Goal: Complete application form: Complete application form

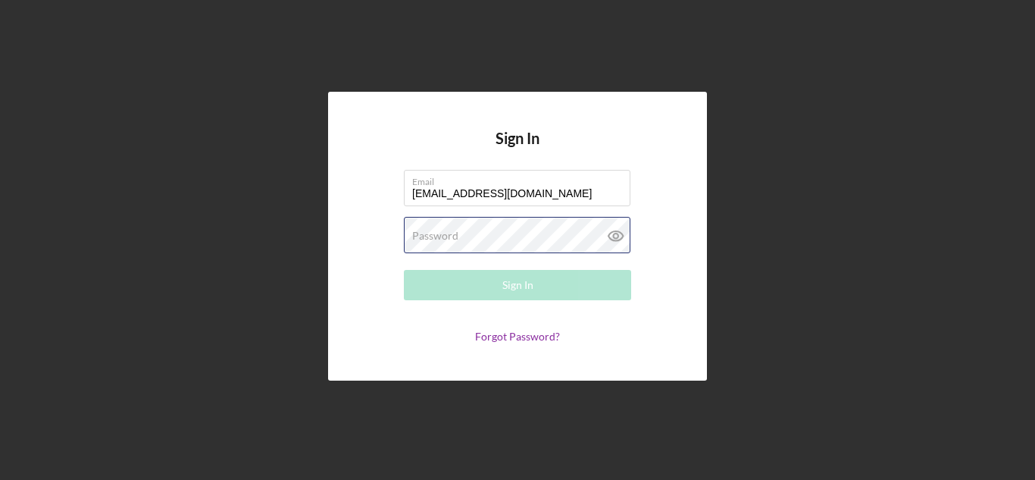
click at [508, 236] on div "Password Required" at bounding box center [517, 236] width 227 height 38
click at [571, 186] on div "Email [EMAIL_ADDRESS][DOMAIN_NAME]" at bounding box center [517, 189] width 227 height 38
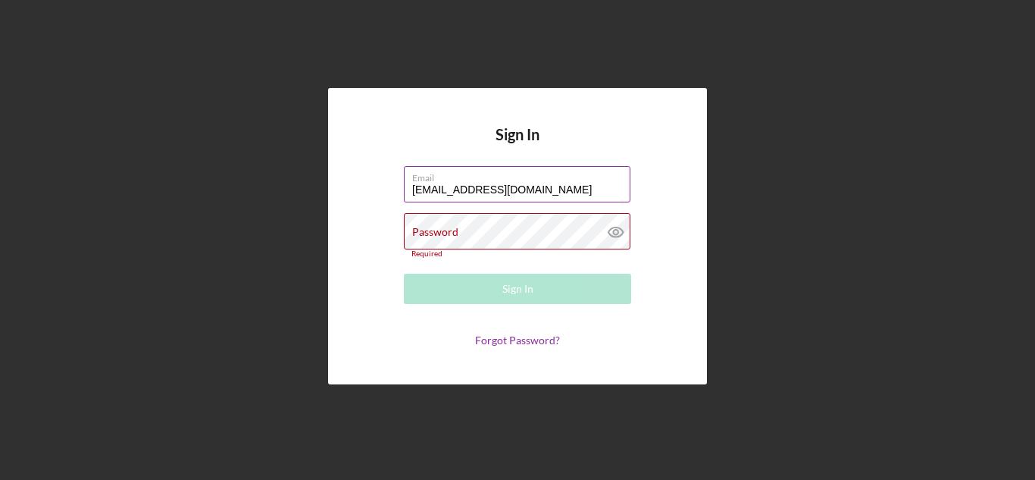
click at [571, 186] on input "[EMAIL_ADDRESS][DOMAIN_NAME]" at bounding box center [517, 184] width 227 height 36
type input "[EMAIL_ADDRESS][DOMAIN_NAME]"
click at [554, 230] on div "Password Required" at bounding box center [517, 235] width 227 height 45
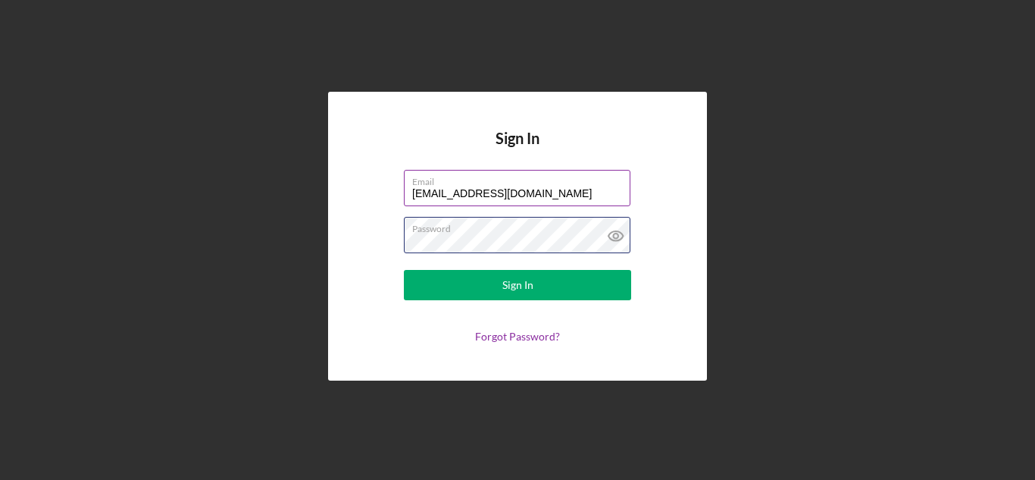
click at [404, 270] on button "Sign In" at bounding box center [517, 285] width 227 height 30
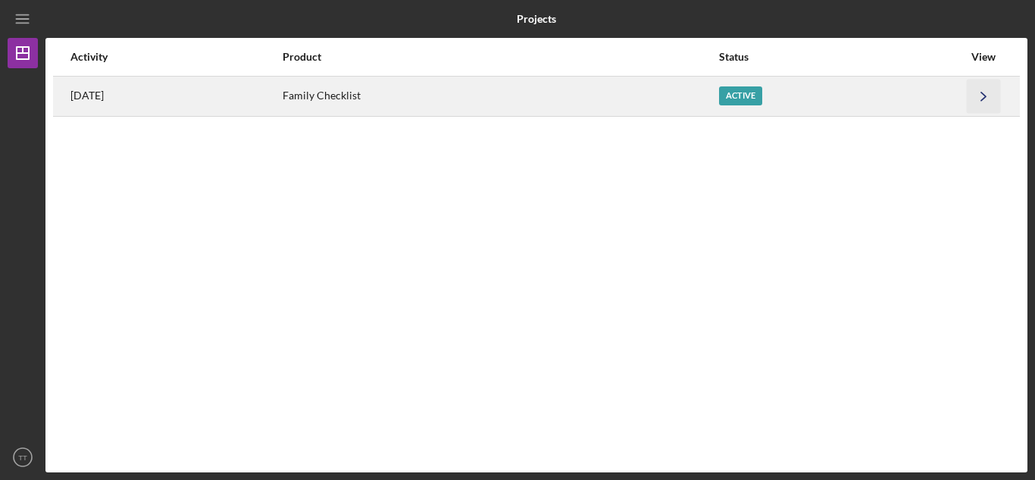
click at [976, 108] on icon "Icon/Navigate" at bounding box center [984, 96] width 34 height 34
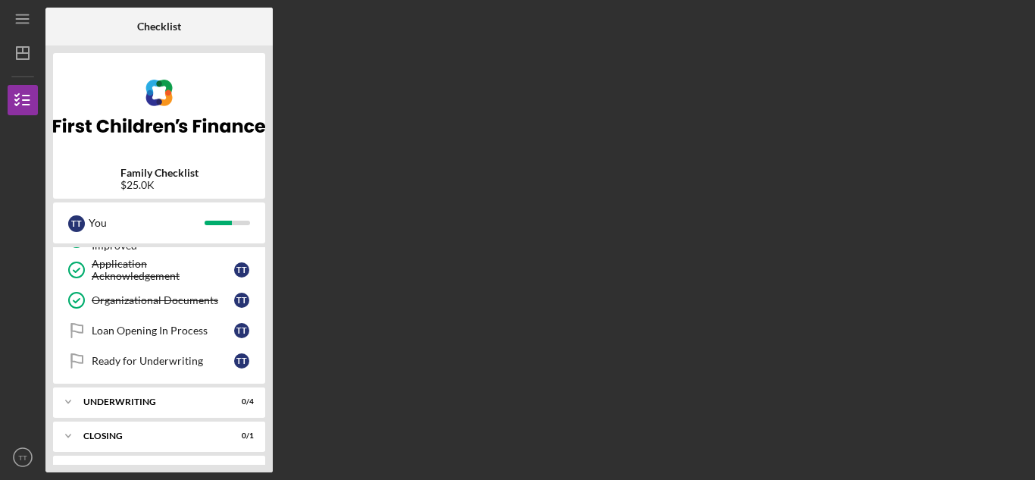
scroll to position [605, 0]
click at [190, 329] on div "Loan Opening In Process" at bounding box center [163, 329] width 142 height 12
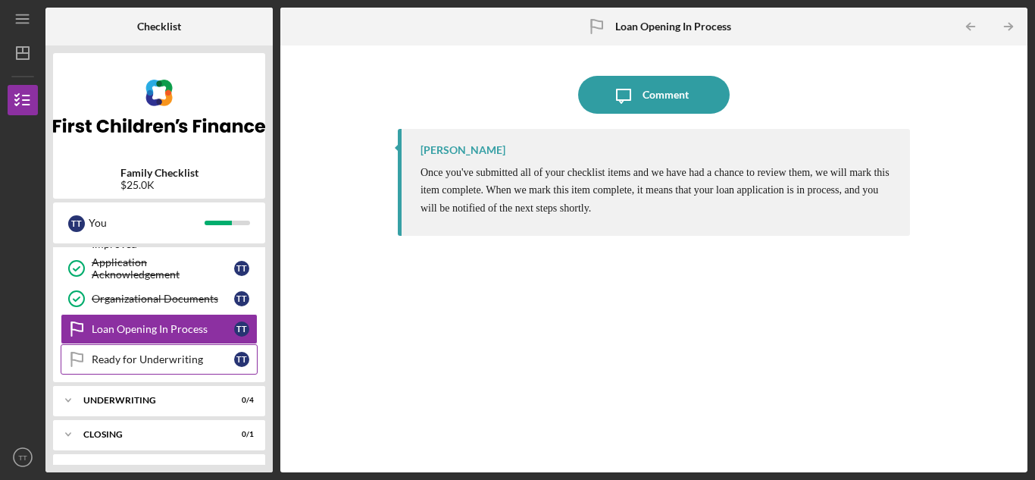
click at [114, 361] on div "Ready for Underwriting" at bounding box center [163, 359] width 142 height 12
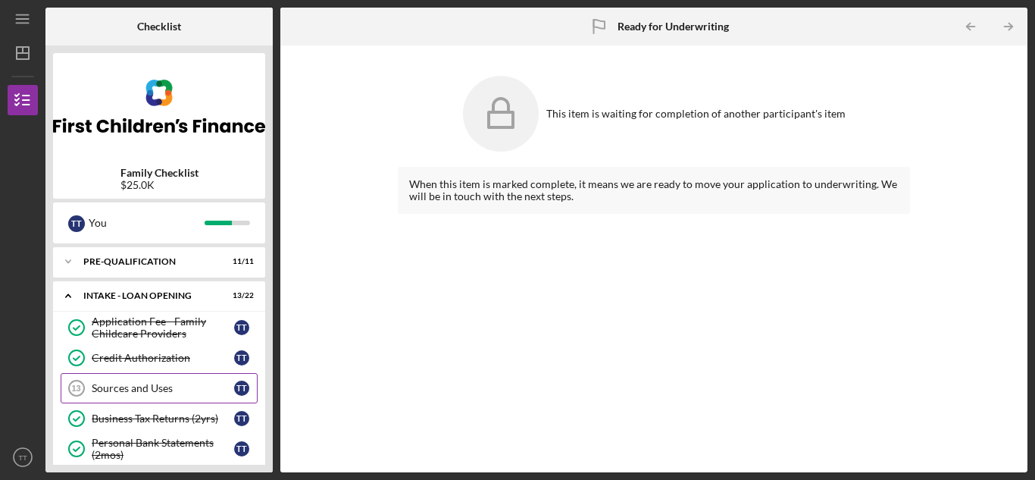
click at [108, 385] on div "Sources and Uses" at bounding box center [163, 388] width 142 height 12
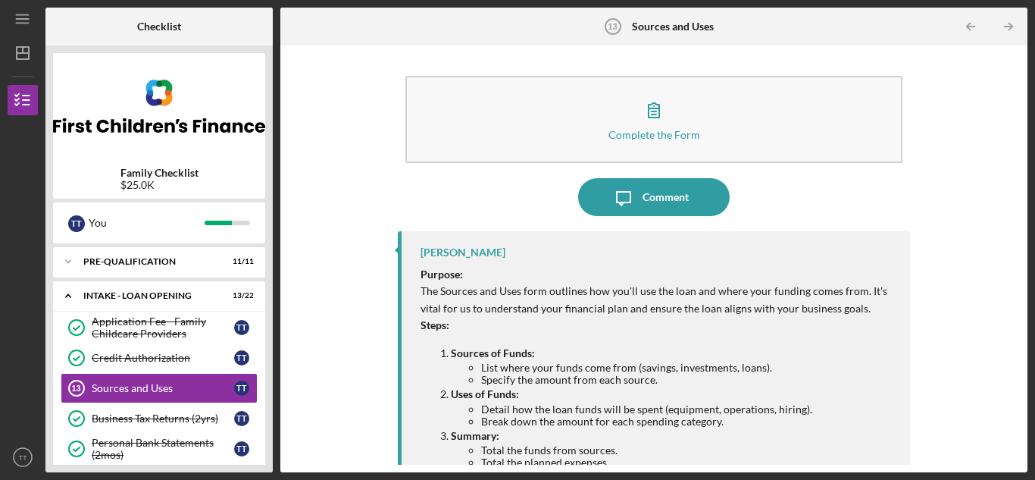
click at [1014, 302] on div "Complete the Form Form Icon/Message Comment [PERSON_NAME] Purpose: The Sources …" at bounding box center [654, 258] width 732 height 411
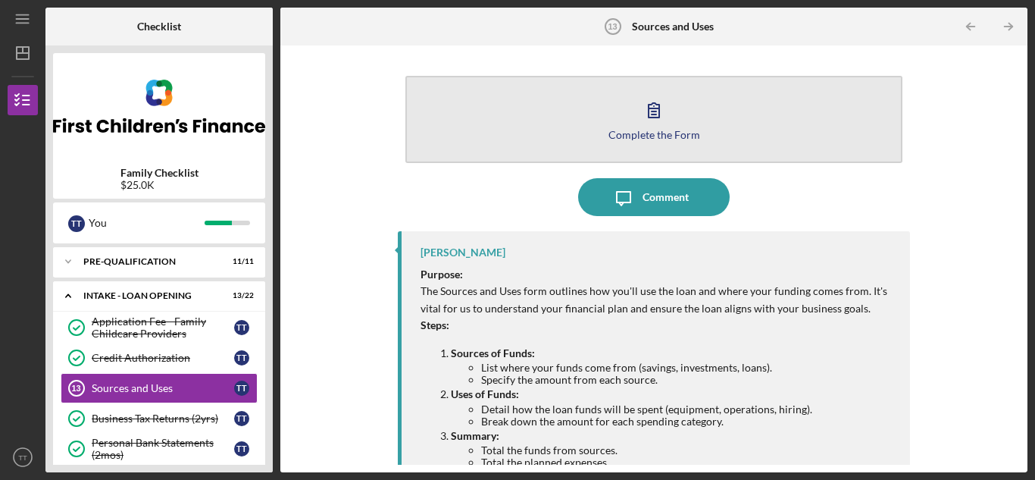
click at [727, 130] on button "Complete the Form Form" at bounding box center [653, 119] width 497 height 87
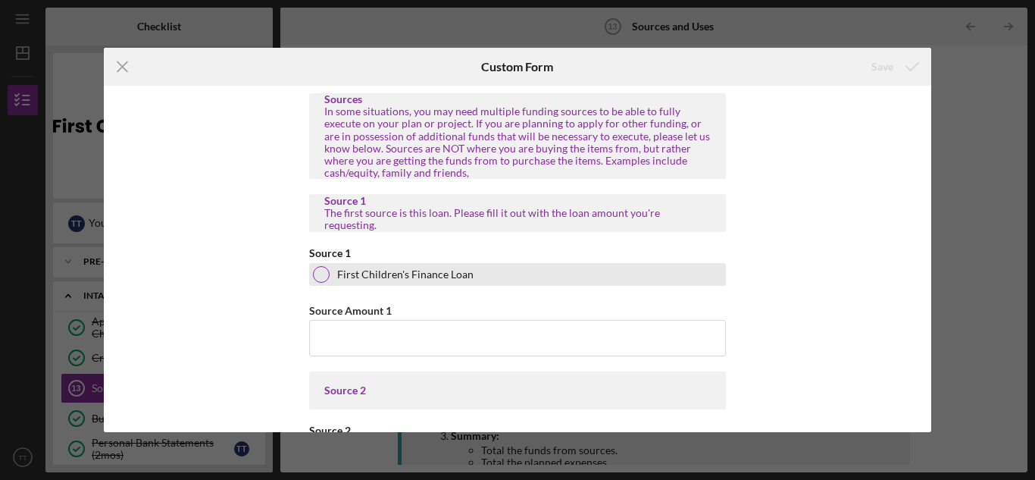
click at [321, 280] on div at bounding box center [321, 274] width 17 height 17
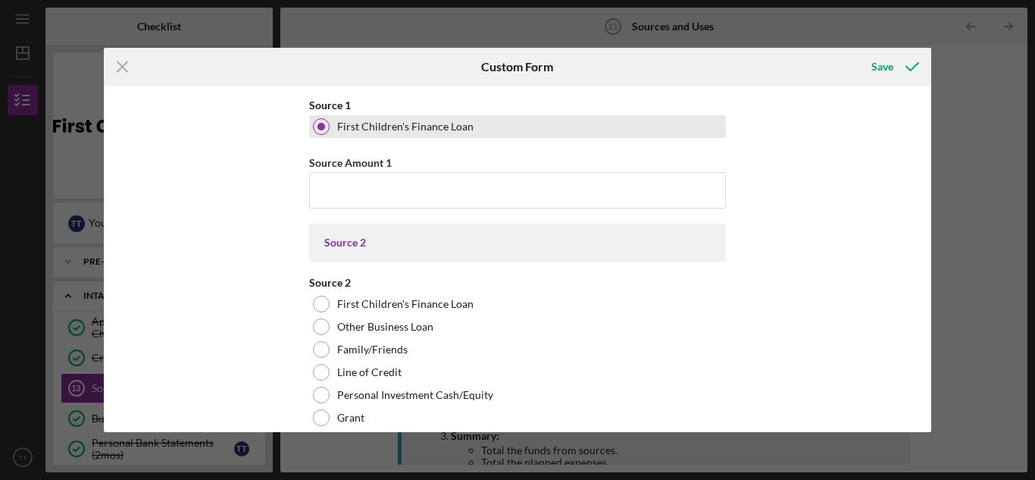
scroll to position [155, 0]
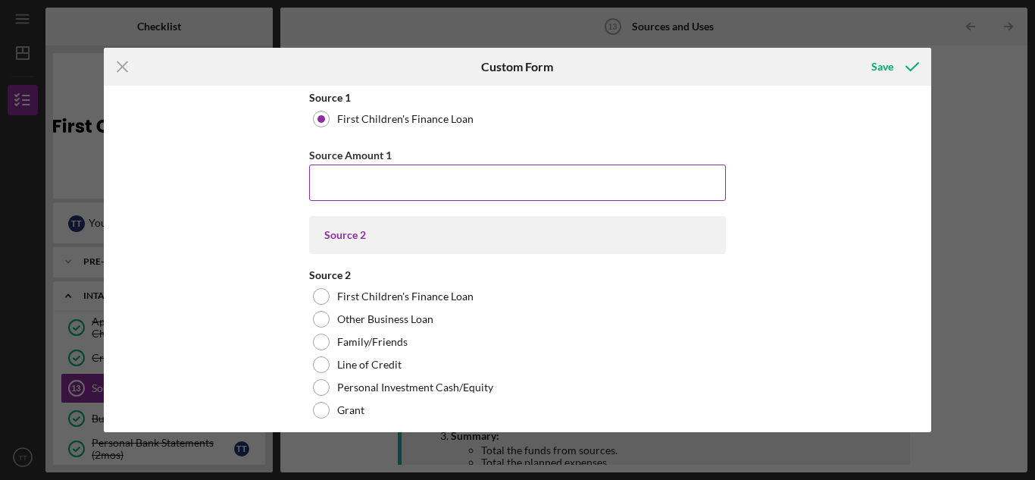
click at [538, 182] on input "Source Amount 1" at bounding box center [517, 182] width 417 height 36
click at [484, 185] on input "Source Amount 1" at bounding box center [517, 182] width 417 height 36
click at [470, 186] on input "Source Amount 1" at bounding box center [517, 182] width 417 height 36
click at [481, 185] on input "Source Amount 1" at bounding box center [517, 182] width 417 height 36
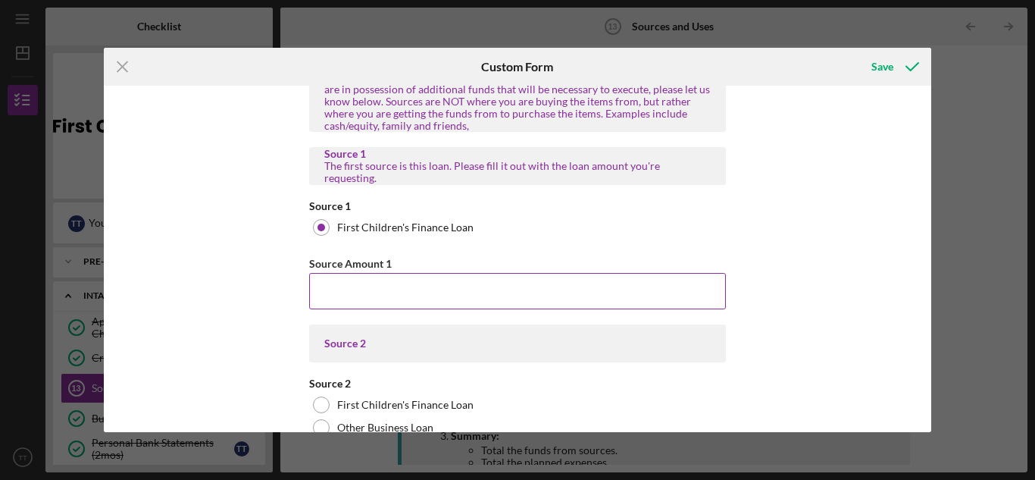
scroll to position [45, 0]
click at [446, 288] on input "Source Amount 1" at bounding box center [517, 293] width 417 height 36
type input "$5"
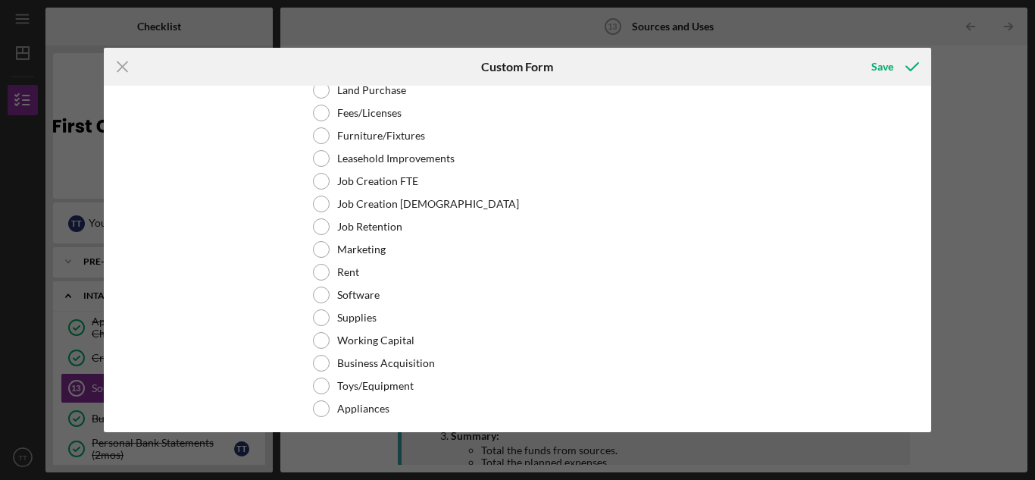
scroll to position [1979, 0]
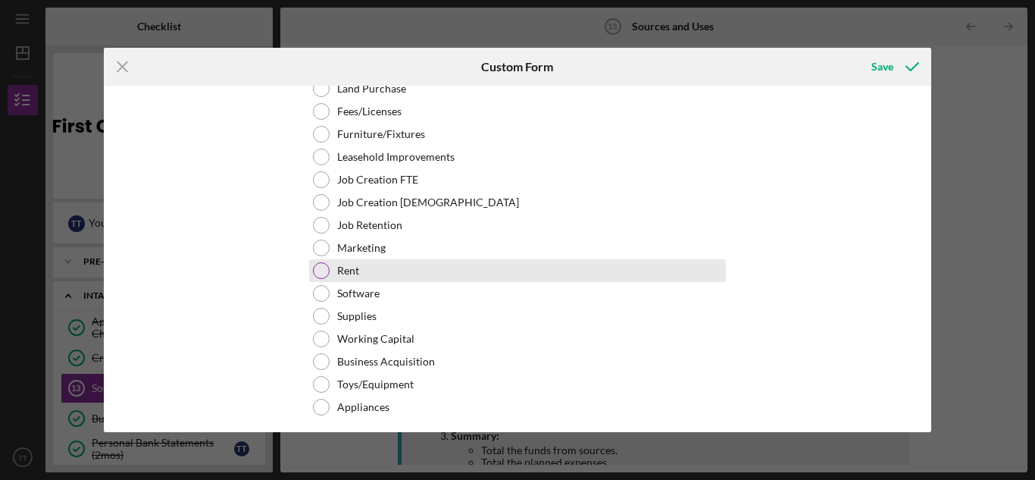
type input "$25,000"
click at [322, 271] on div at bounding box center [321, 270] width 17 height 17
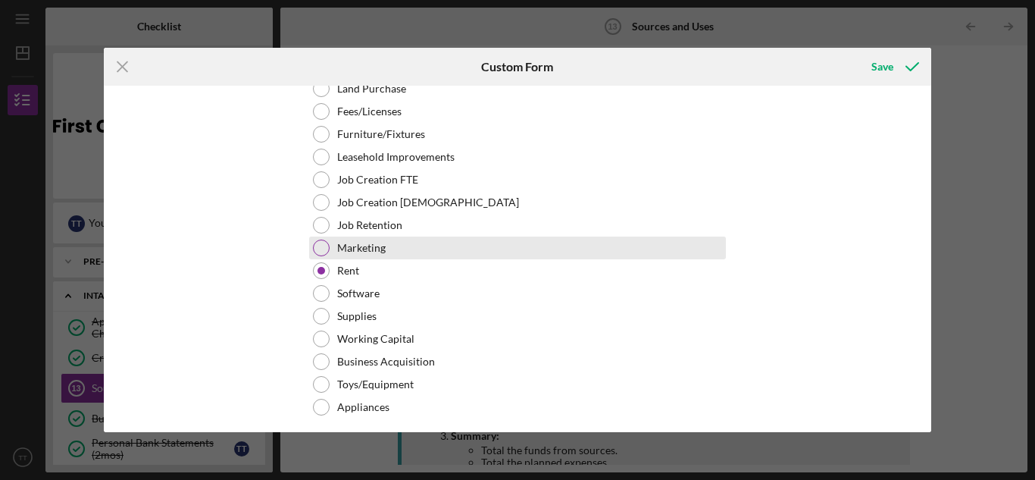
click at [322, 249] on div at bounding box center [321, 247] width 17 height 17
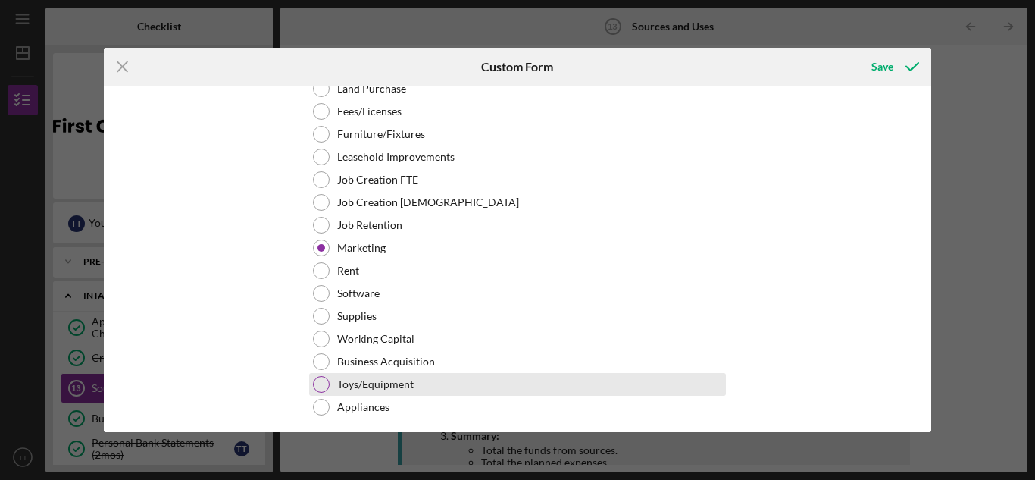
click at [329, 384] on div "Toys/Equipment" at bounding box center [517, 384] width 417 height 23
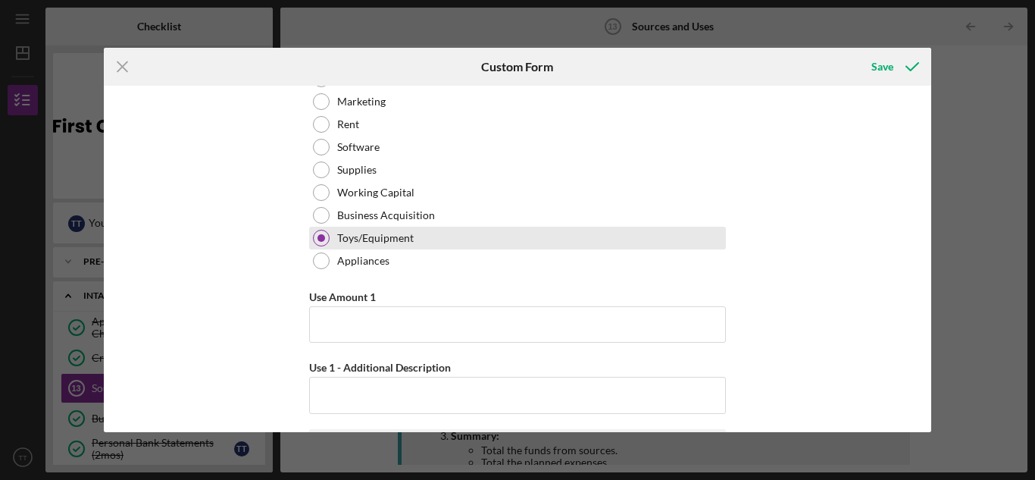
scroll to position [2129, 0]
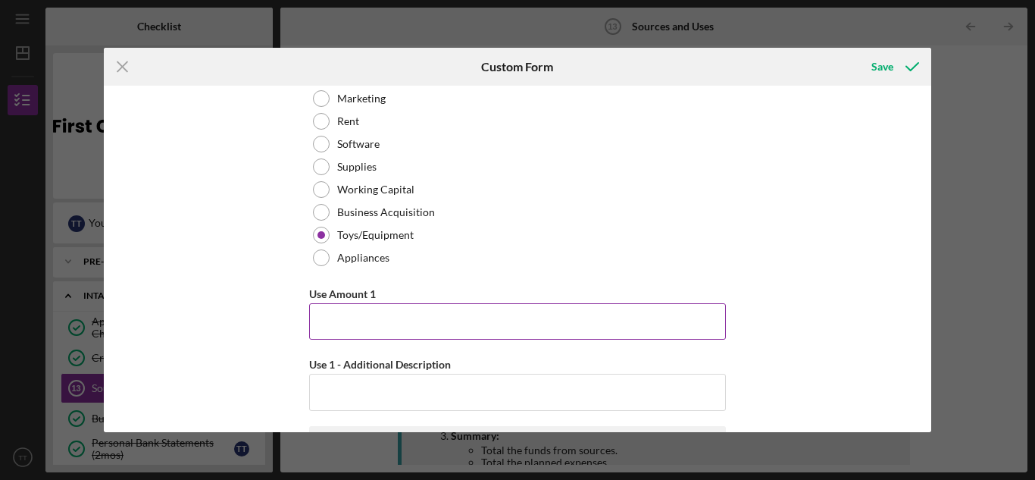
click at [490, 325] on input "Use Amount 1" at bounding box center [517, 321] width 417 height 36
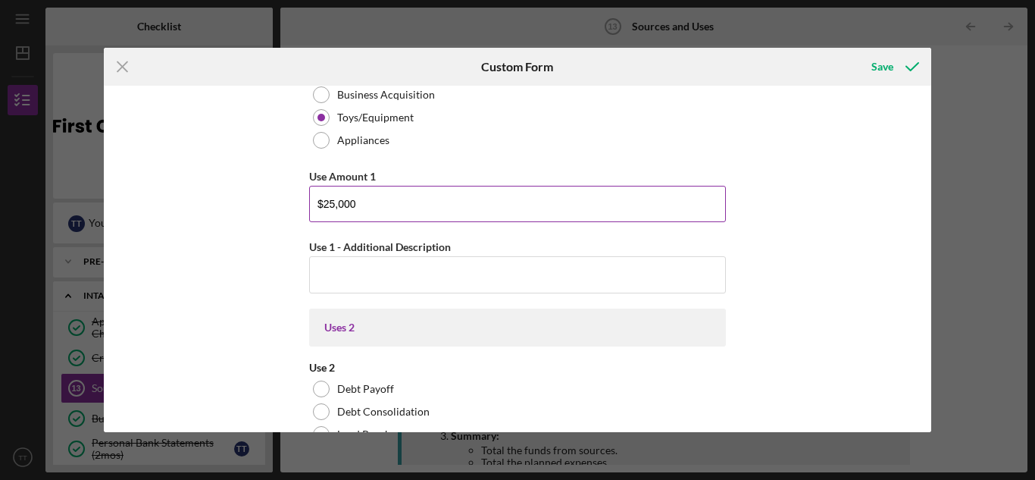
scroll to position [2251, 0]
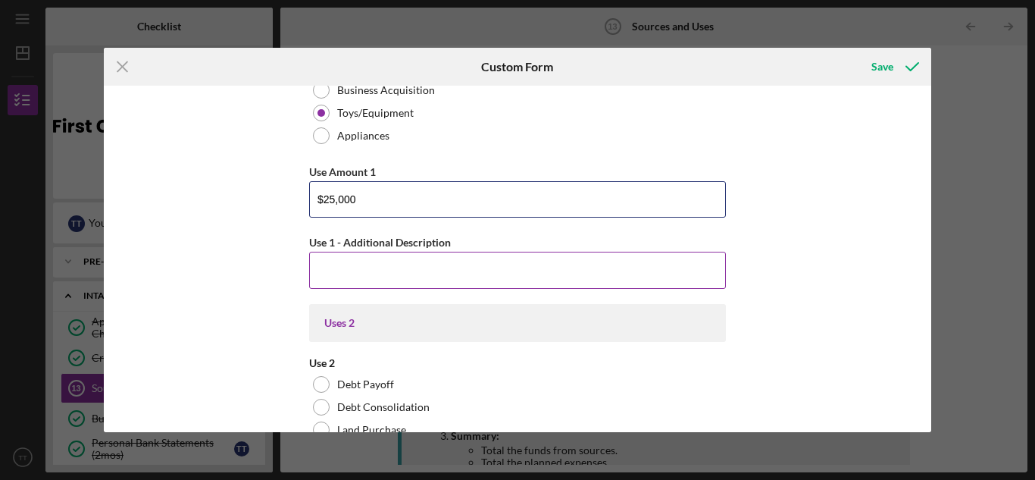
type input "$25,000"
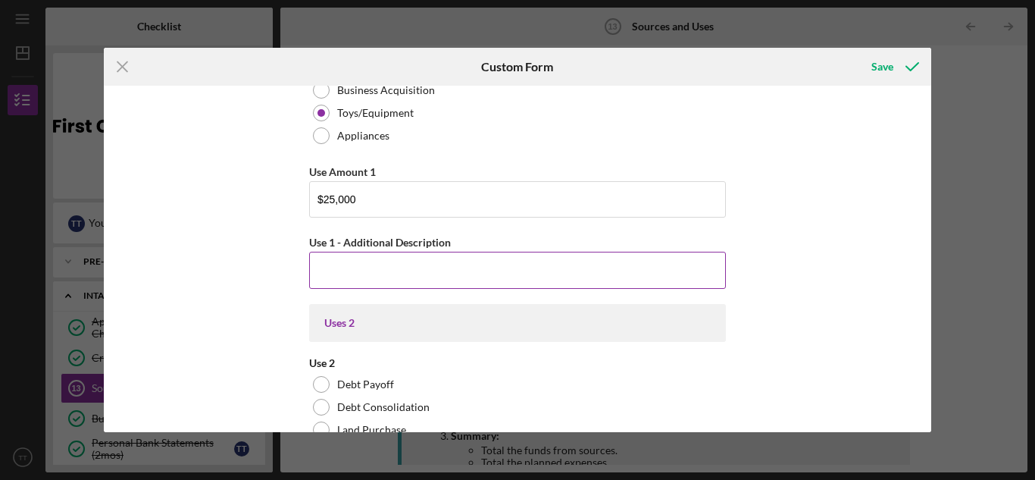
click at [519, 267] on input "Use 1 - Additional Description" at bounding box center [517, 270] width 417 height 36
type input "i"
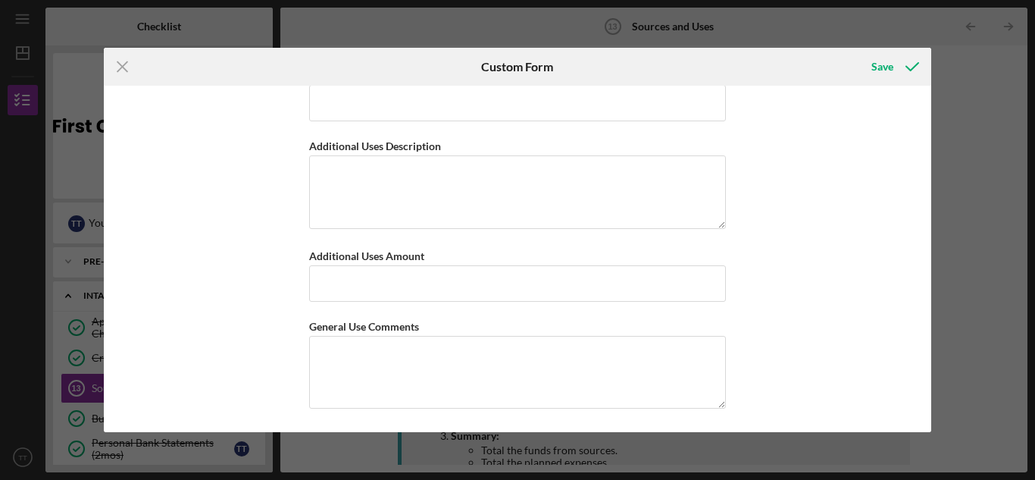
scroll to position [6249, 0]
type input "I will use funding for equipment , toys, Software, Marketing ."
click at [913, 67] on polyline "submit" at bounding box center [912, 67] width 12 height 8
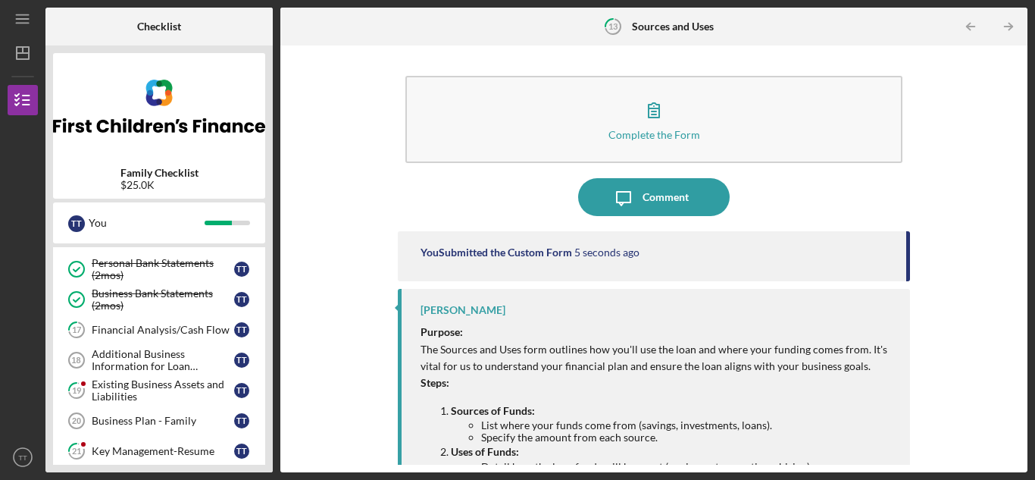
scroll to position [190, 0]
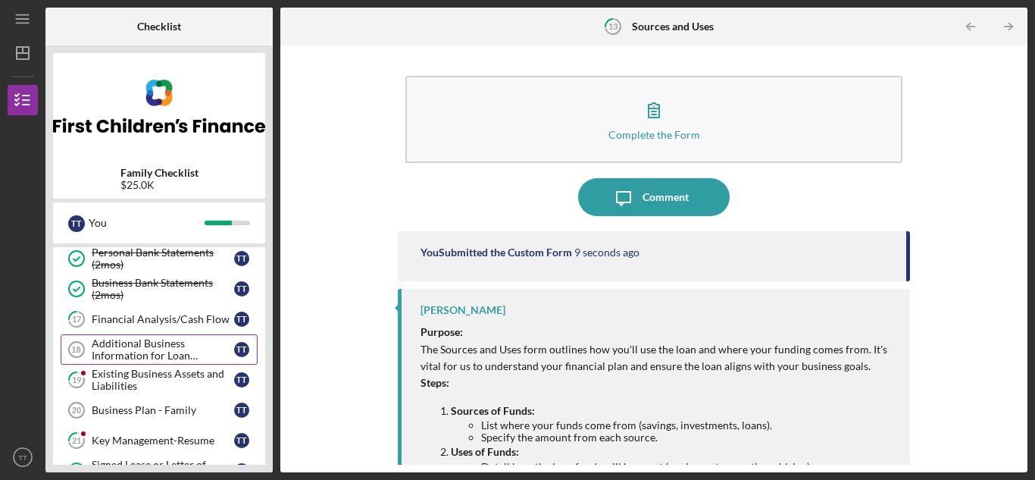
click at [150, 353] on div "Additional Business Information for Loan Application" at bounding box center [163, 349] width 142 height 24
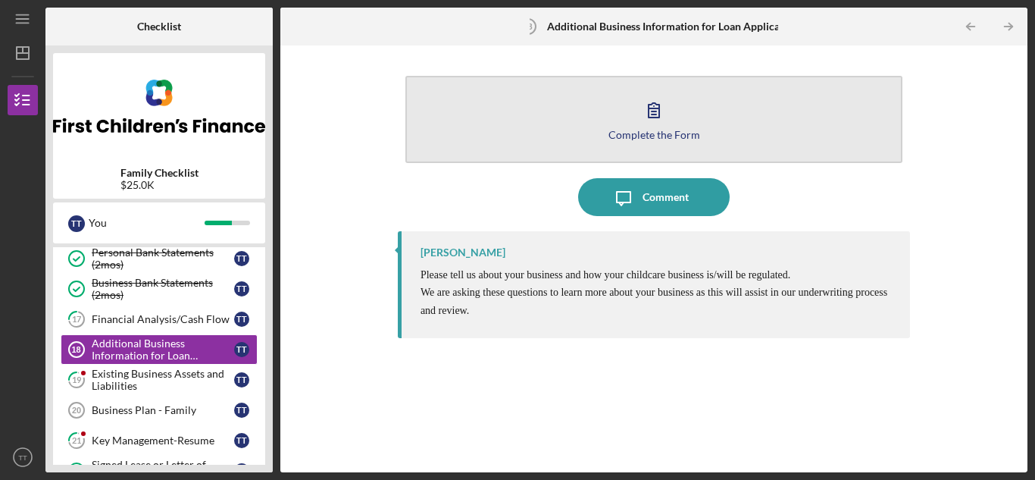
click at [702, 132] on button "Complete the Form Form" at bounding box center [653, 119] width 497 height 87
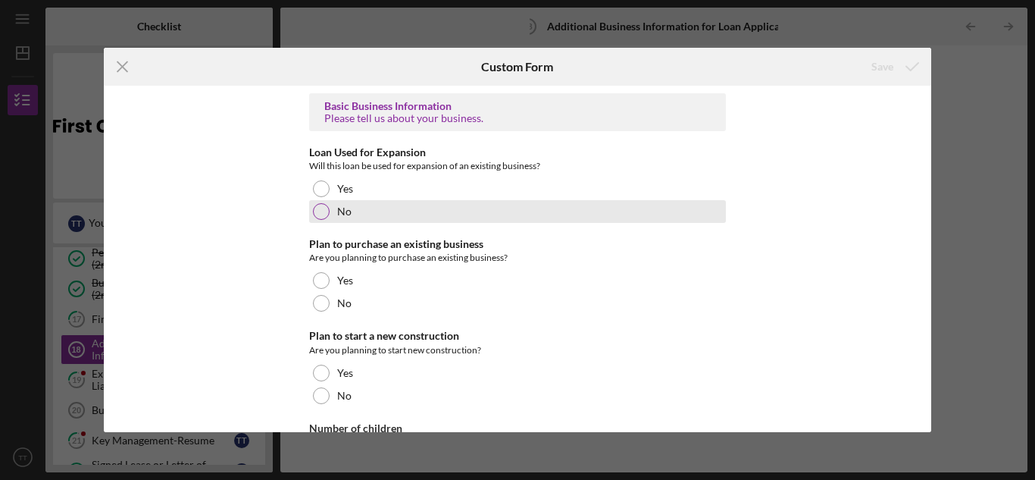
click at [331, 213] on div "No" at bounding box center [517, 211] width 417 height 23
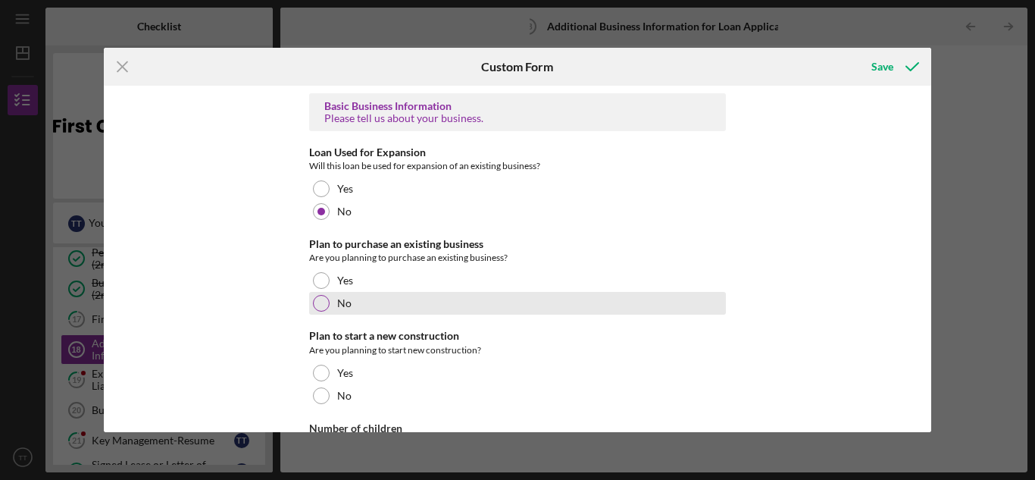
click at [330, 313] on div "No" at bounding box center [517, 303] width 417 height 23
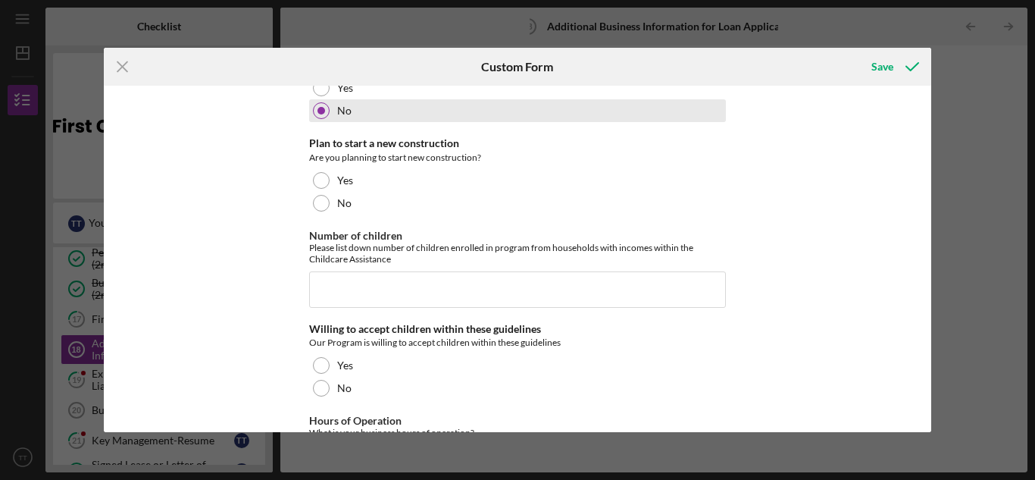
scroll to position [193, 0]
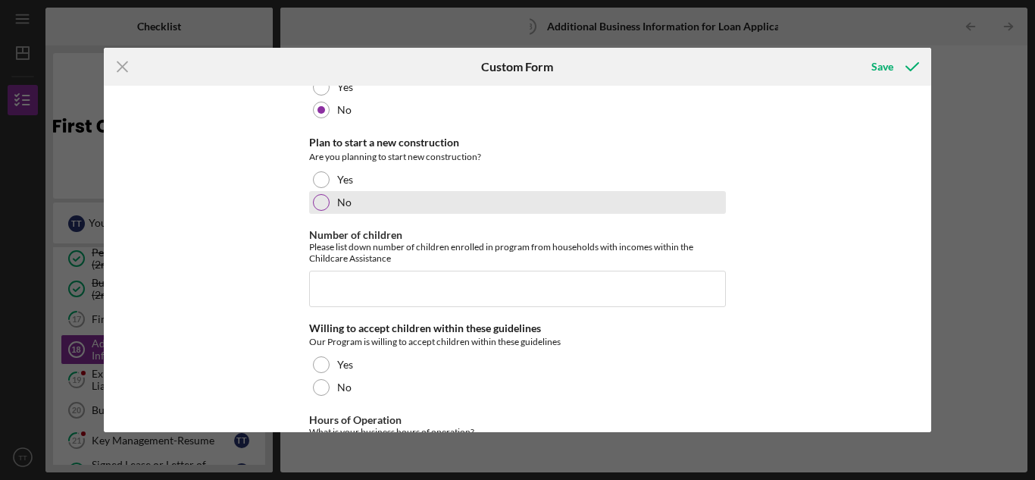
click at [340, 203] on label "No" at bounding box center [344, 202] width 14 height 12
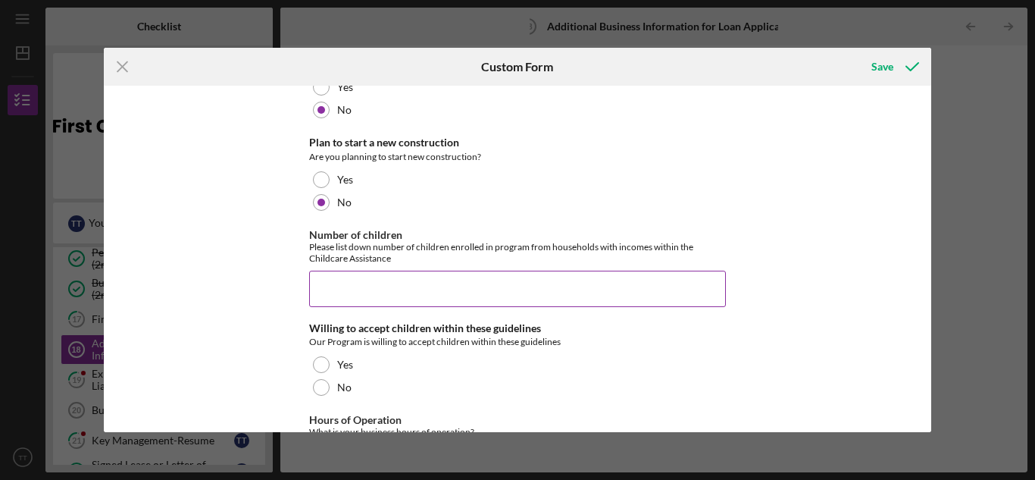
click at [566, 292] on input "Number of children" at bounding box center [517, 289] width 417 height 36
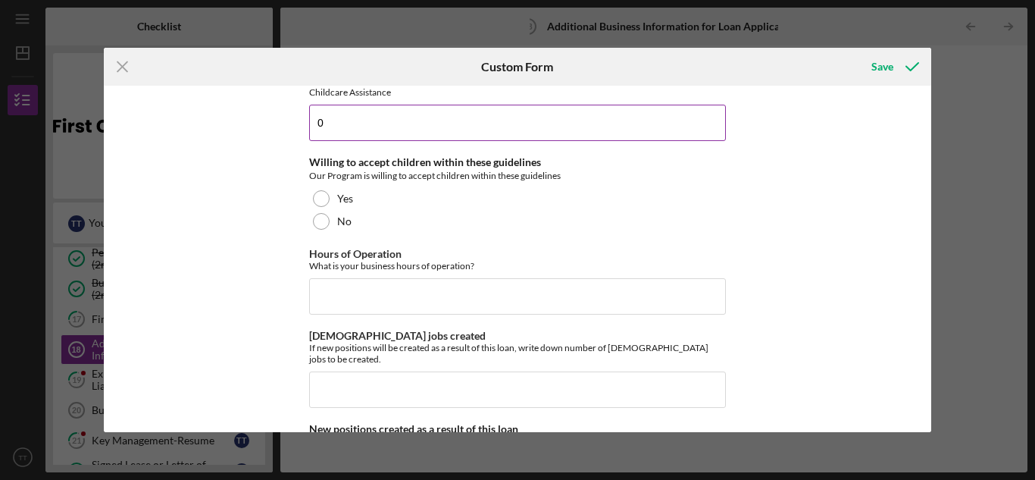
scroll to position [366, 0]
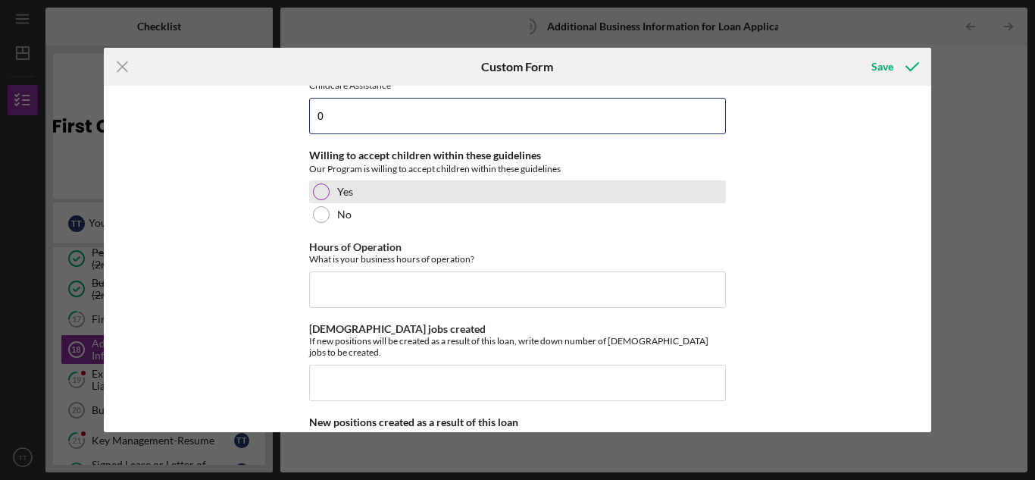
type input "0"
click at [342, 187] on label "Yes" at bounding box center [345, 192] width 16 height 12
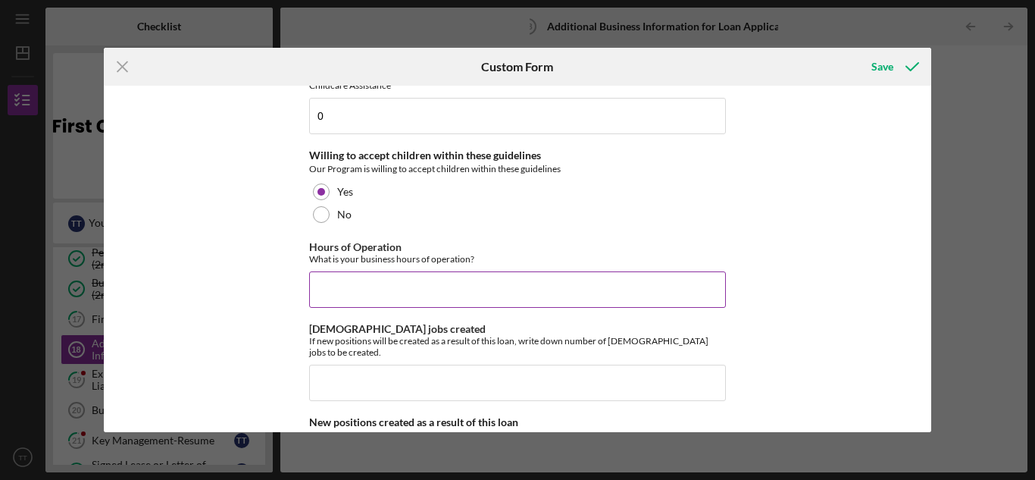
click at [534, 295] on input "Hours of Operation" at bounding box center [517, 289] width 417 height 36
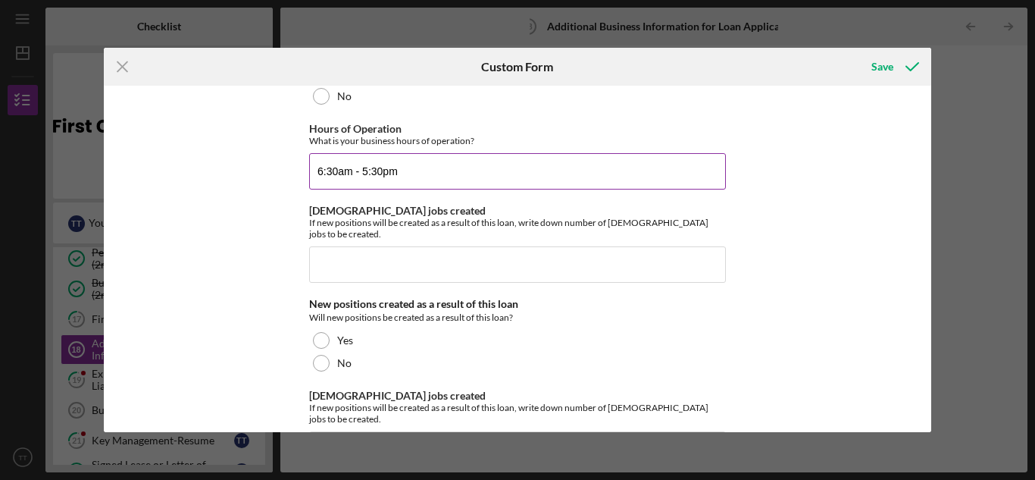
scroll to position [491, 0]
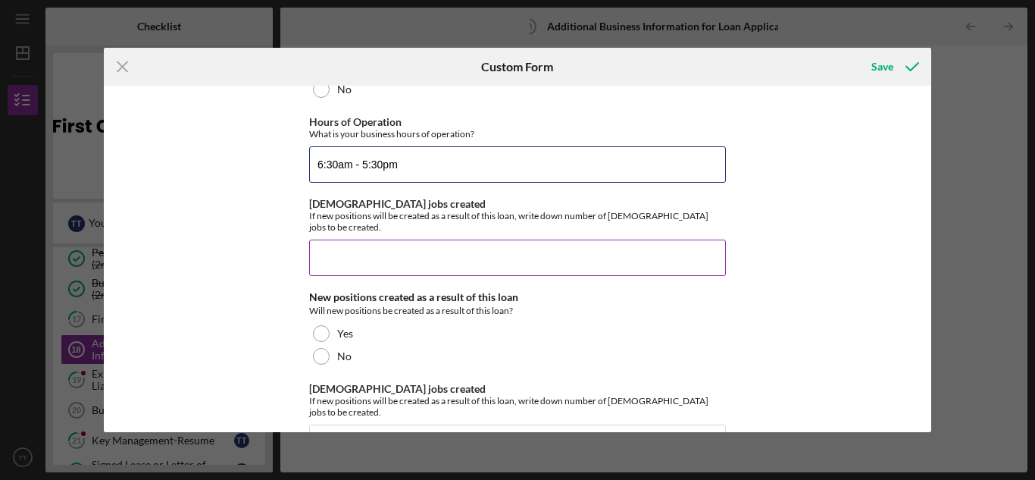
type input "6:30am - 5:30pm"
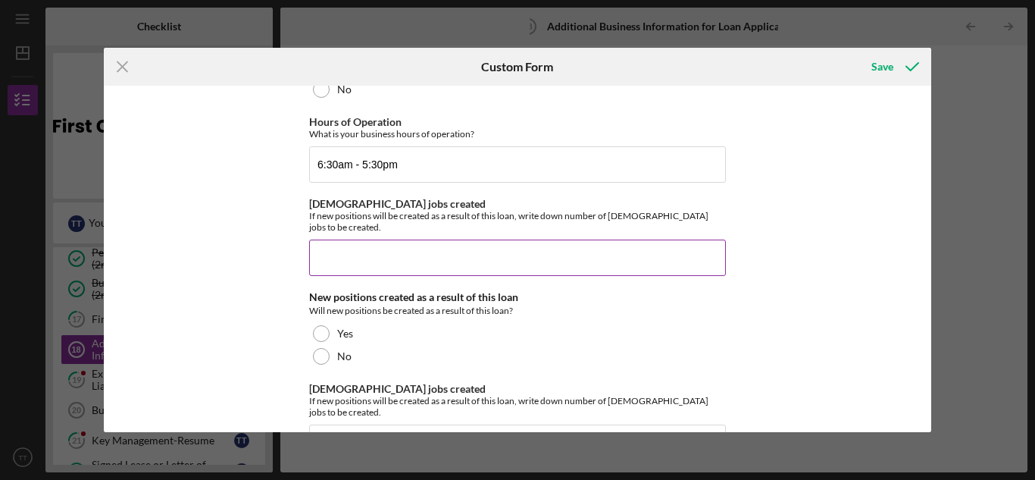
click at [663, 249] on input "[DEMOGRAPHIC_DATA] jobs created" at bounding box center [517, 257] width 417 height 36
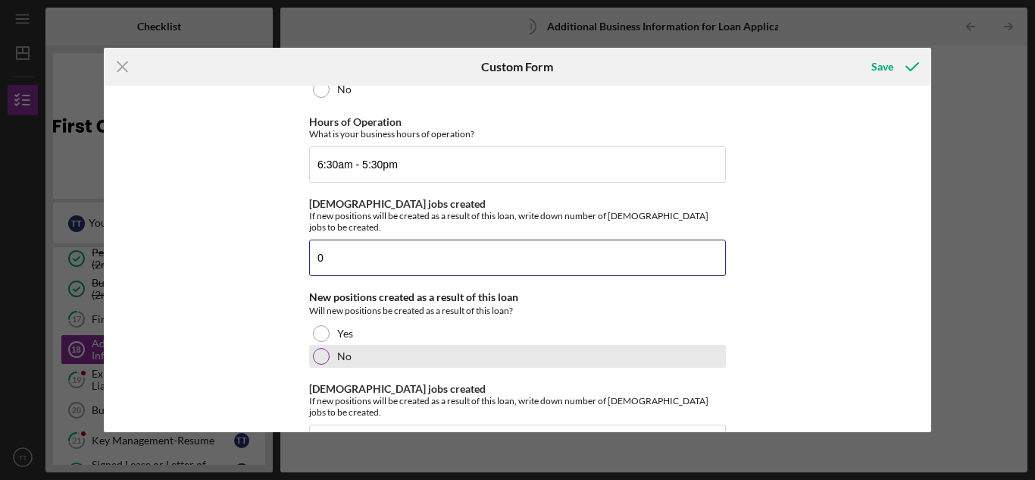
type input "0"
click at [342, 350] on label "No" at bounding box center [344, 356] width 14 height 12
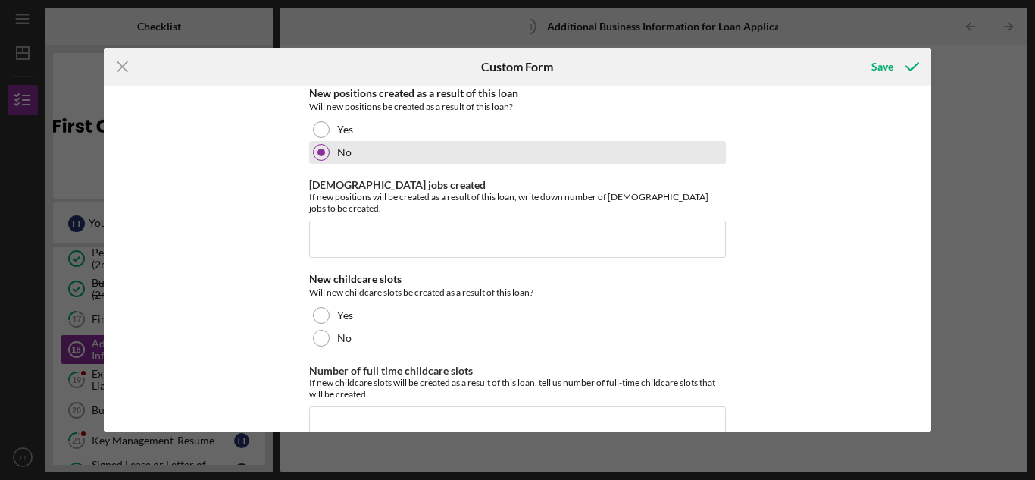
scroll to position [696, 0]
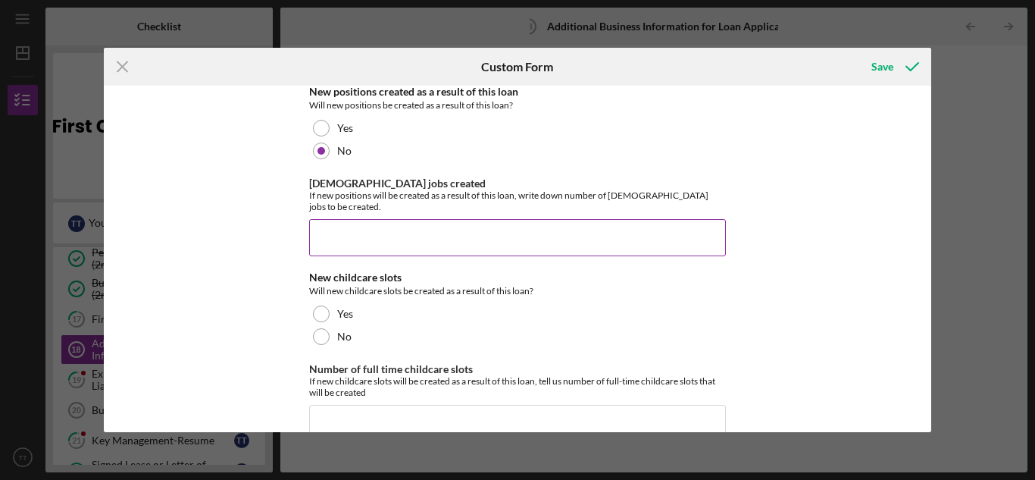
click at [510, 219] on input "[DEMOGRAPHIC_DATA] jobs created" at bounding box center [517, 237] width 417 height 36
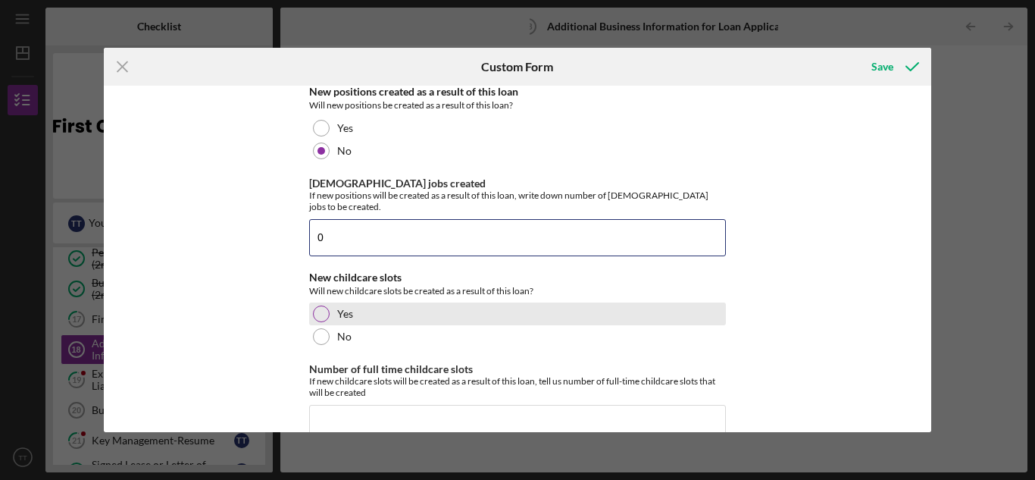
type input "0"
click at [349, 302] on div "Yes" at bounding box center [517, 313] width 417 height 23
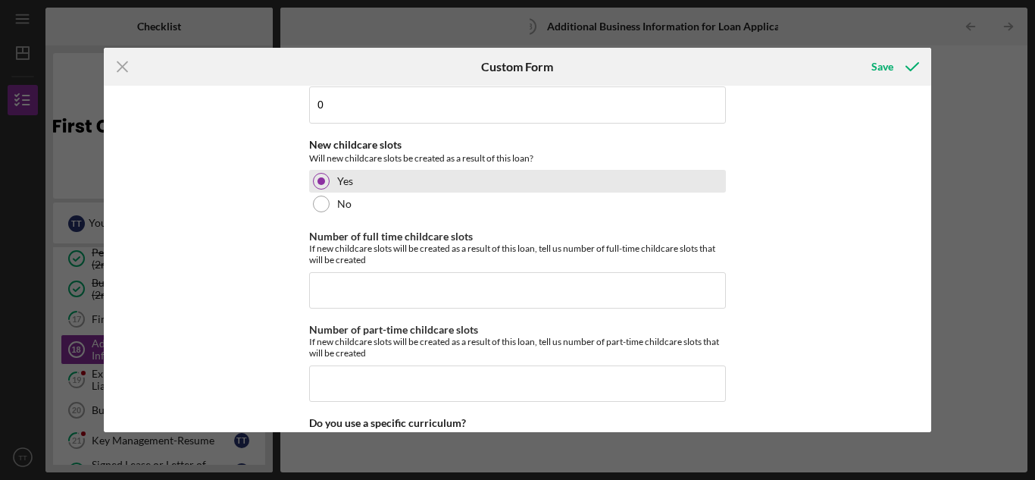
scroll to position [831, 0]
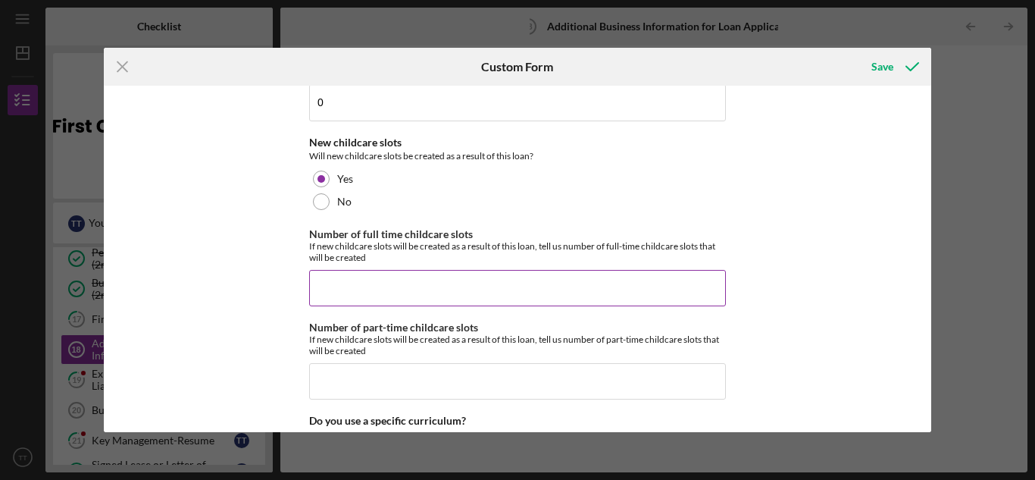
click at [444, 270] on input "Number of full time childcare slots" at bounding box center [517, 288] width 417 height 36
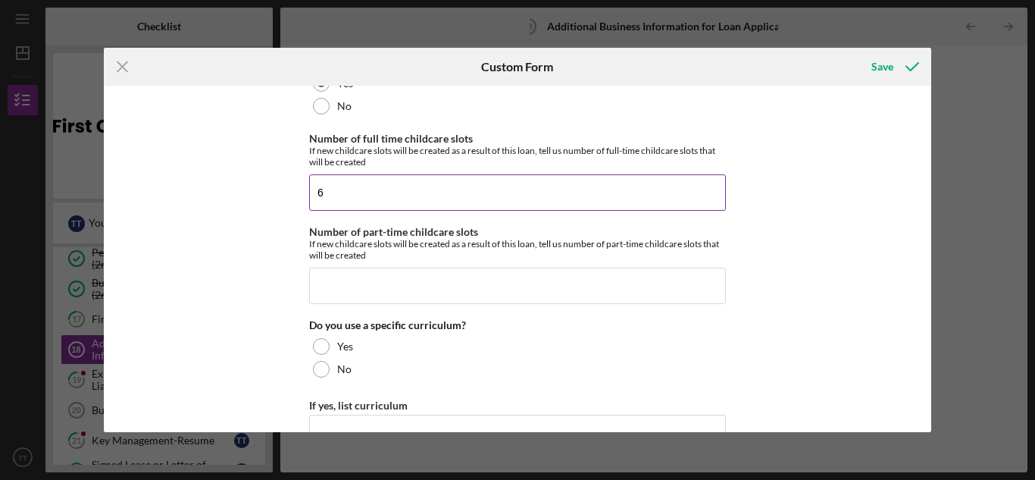
scroll to position [949, 0]
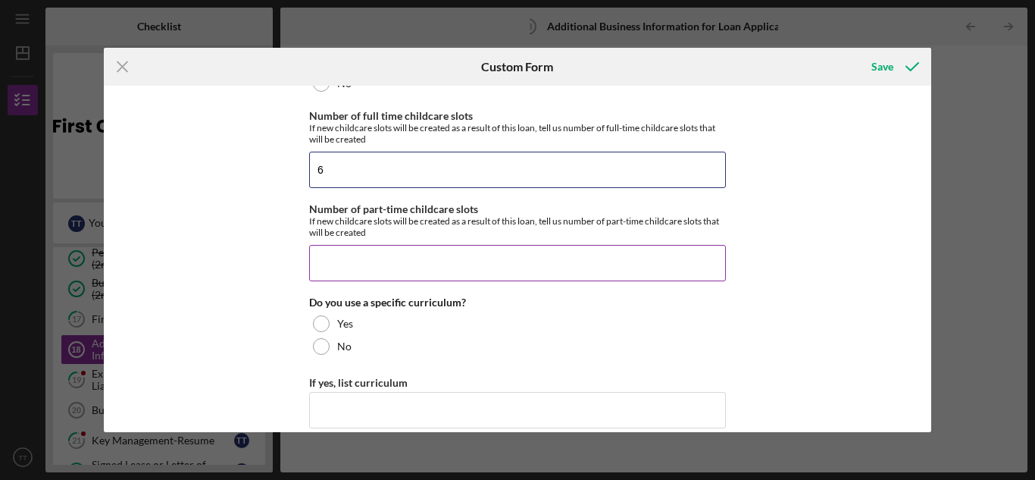
type input "6"
click at [537, 245] on input "Number of part-time childcare slots" at bounding box center [517, 263] width 417 height 36
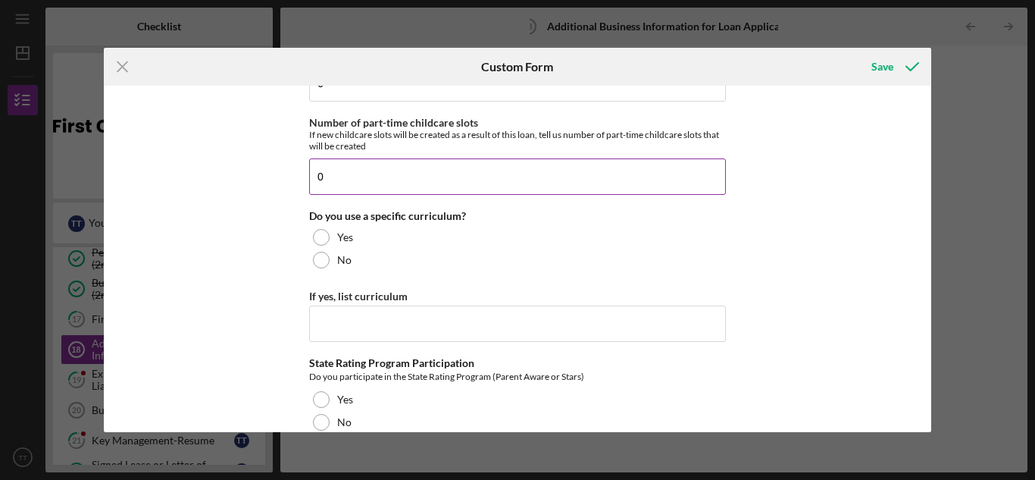
scroll to position [1039, 0]
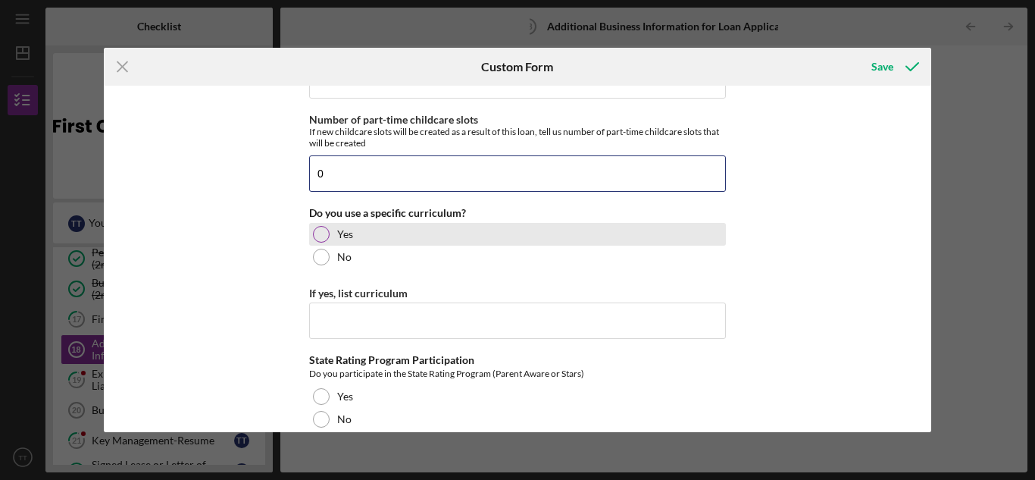
type input "0"
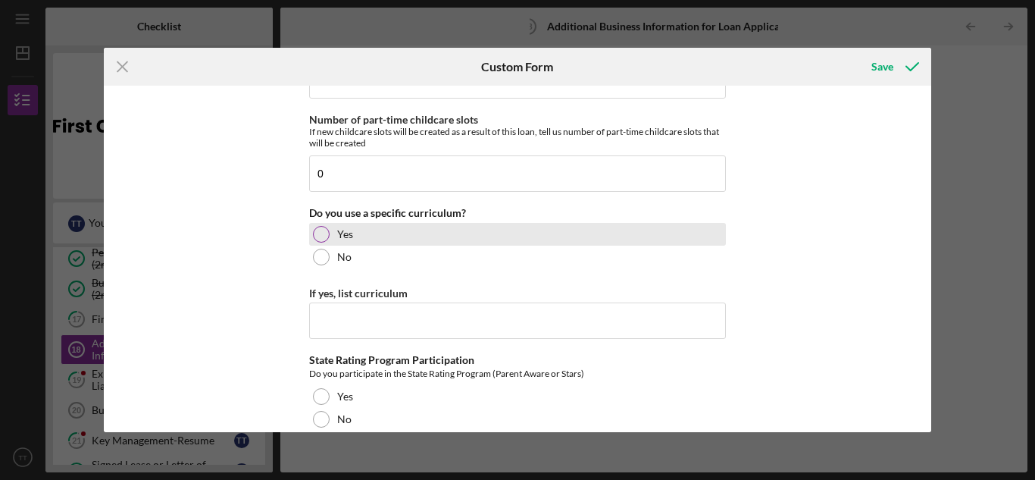
click at [349, 228] on label "Yes" at bounding box center [345, 234] width 16 height 12
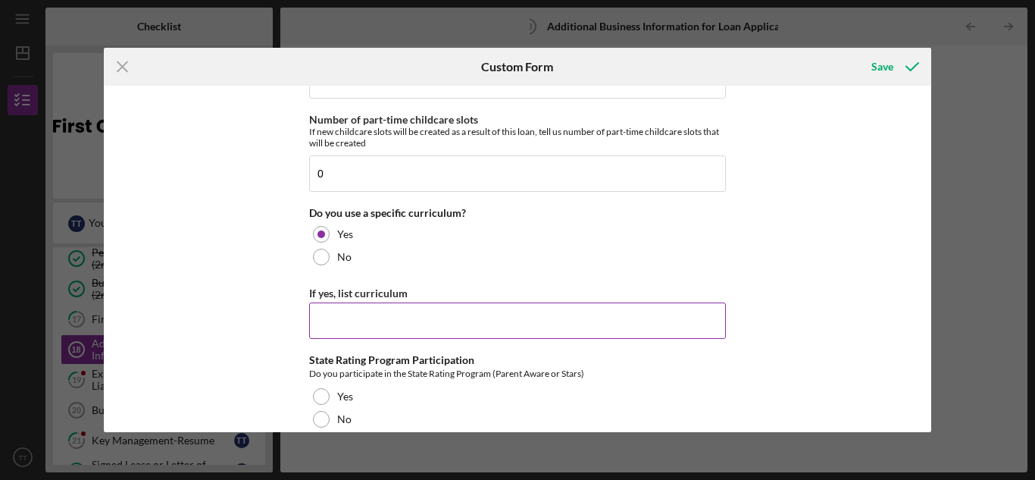
click at [443, 302] on input "If yes, list curriculum" at bounding box center [517, 320] width 417 height 36
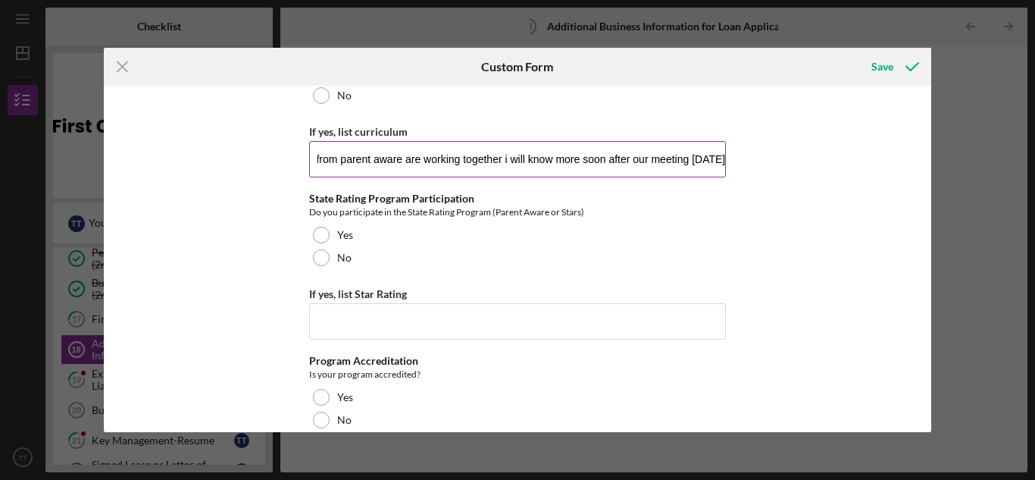
scroll to position [1204, 0]
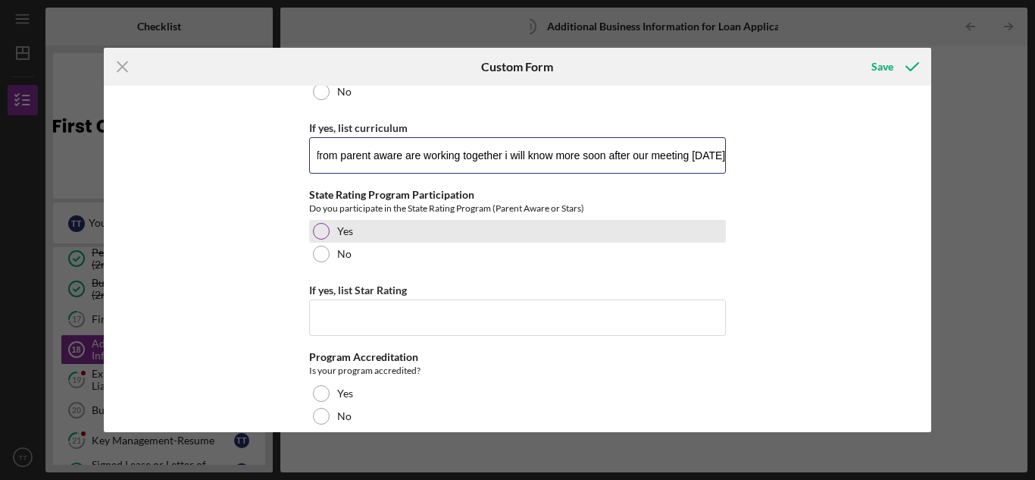
type input "Parent aware is helping me with my curriculum . me and my coach from parent awa…"
click at [339, 225] on label "Yes" at bounding box center [345, 231] width 16 height 12
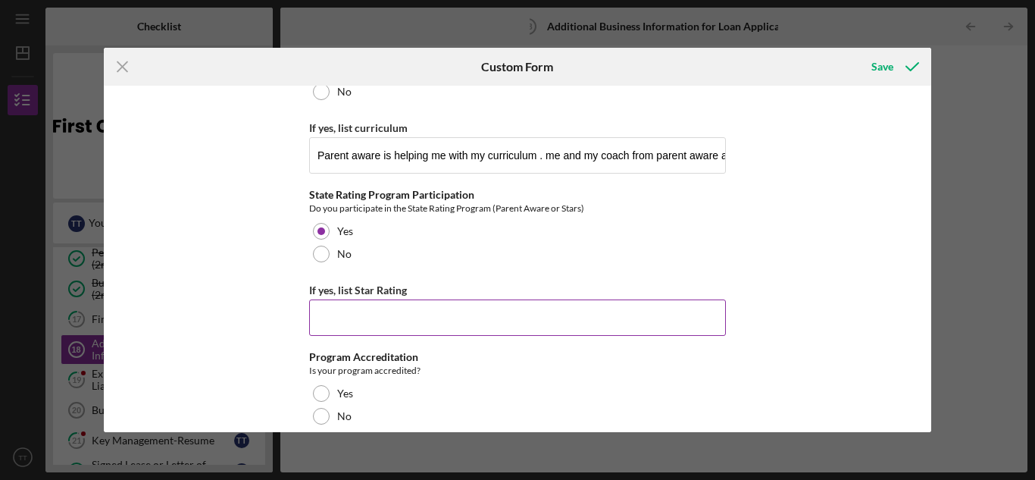
click at [499, 299] on input "If yes, list Star Rating" at bounding box center [517, 317] width 417 height 36
type input "W"
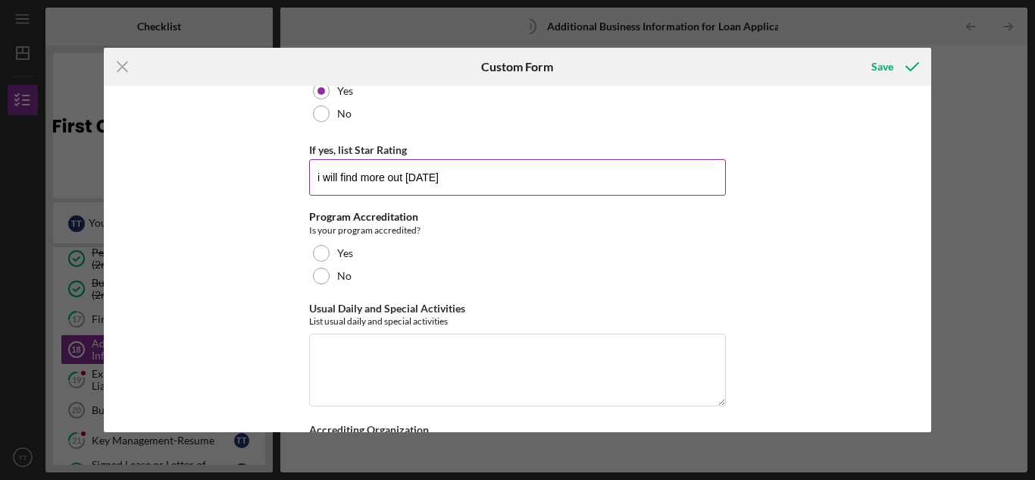
scroll to position [1349, 0]
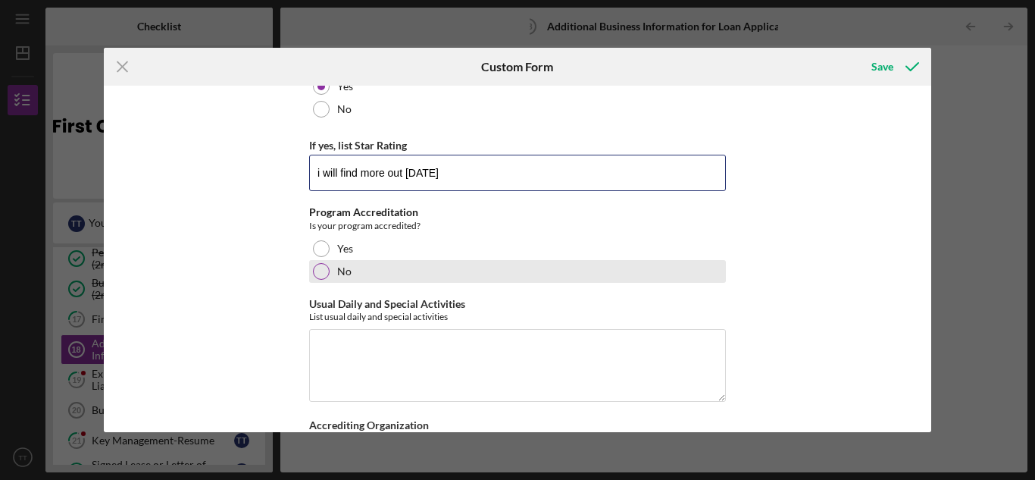
type input "i will find more out [DATE]"
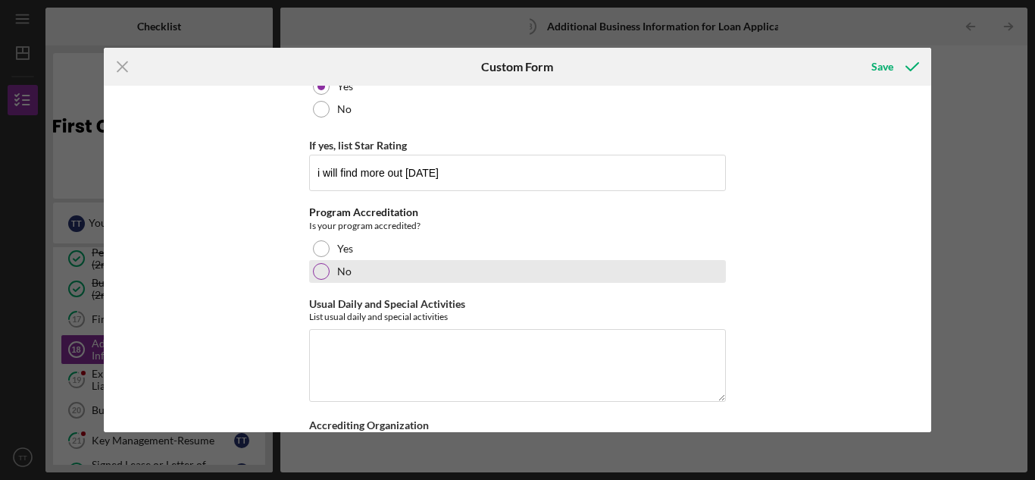
click at [338, 260] on div "No" at bounding box center [517, 271] width 417 height 23
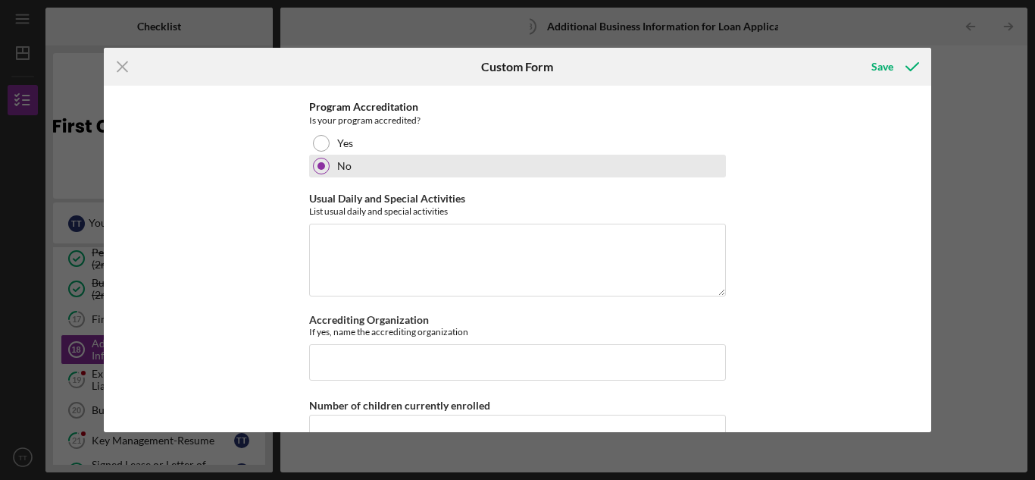
scroll to position [1455, 0]
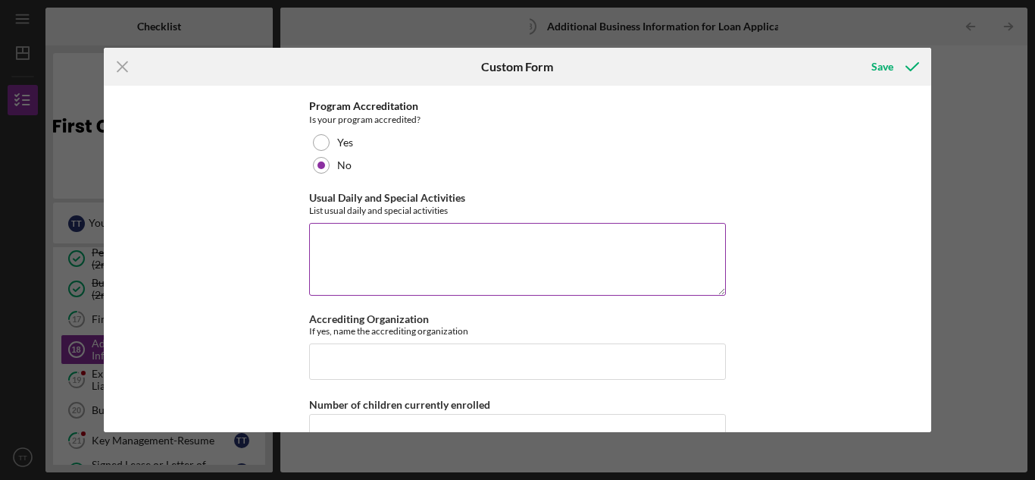
click at [421, 223] on textarea "Usual Daily and Special Activities" at bounding box center [517, 259] width 417 height 73
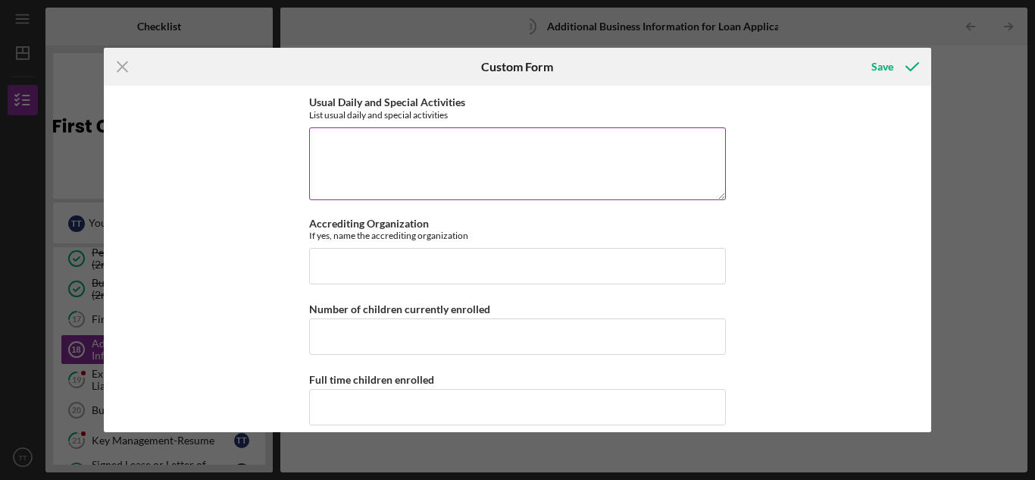
scroll to position [1553, 0]
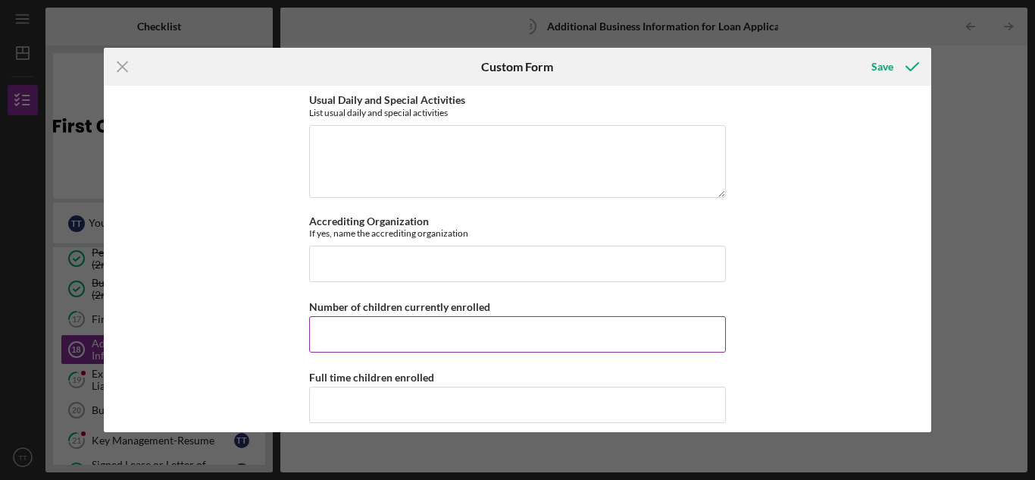
click at [543, 316] on input "Number of children currently enrolled" at bounding box center [517, 334] width 417 height 36
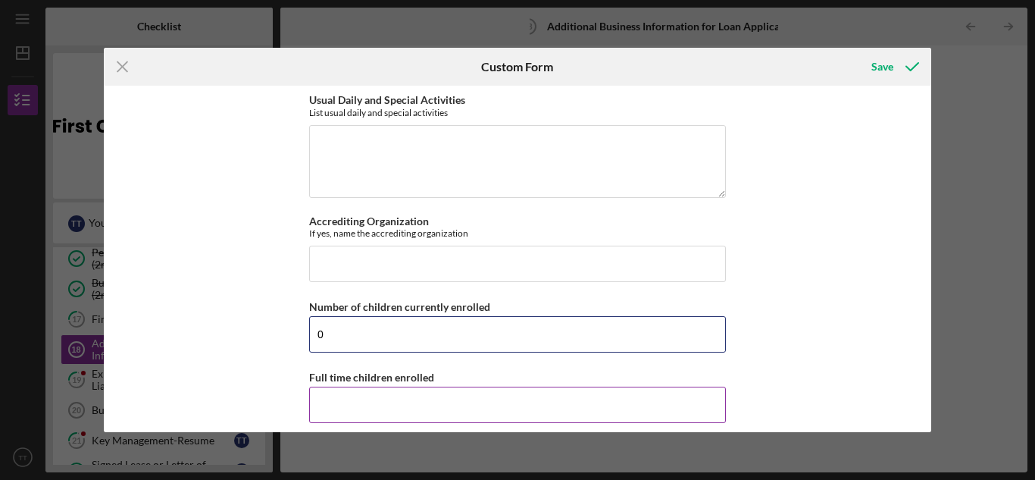
type input "0"
click at [547, 386] on input "Full time children enrolled" at bounding box center [517, 404] width 417 height 36
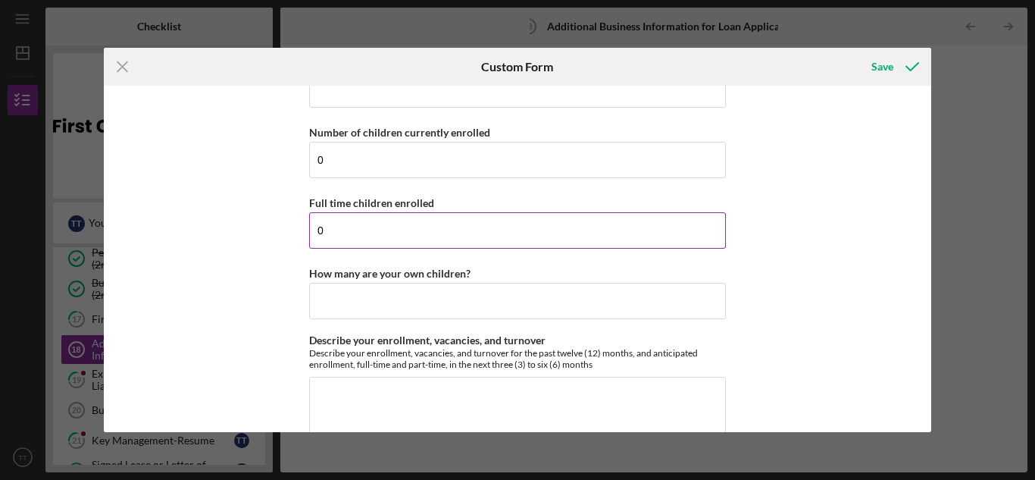
scroll to position [1735, 0]
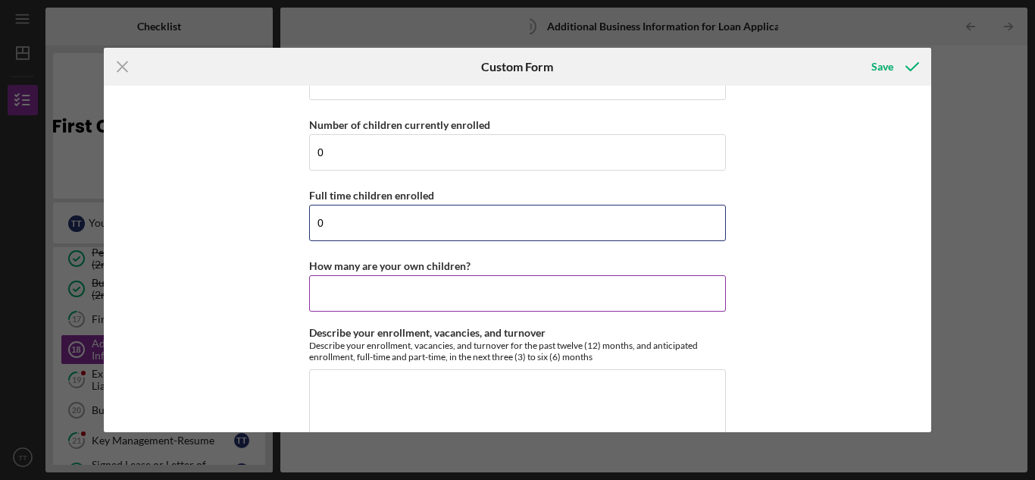
type input "0"
click at [533, 275] on input "How many are your own children?" at bounding box center [517, 293] width 417 height 36
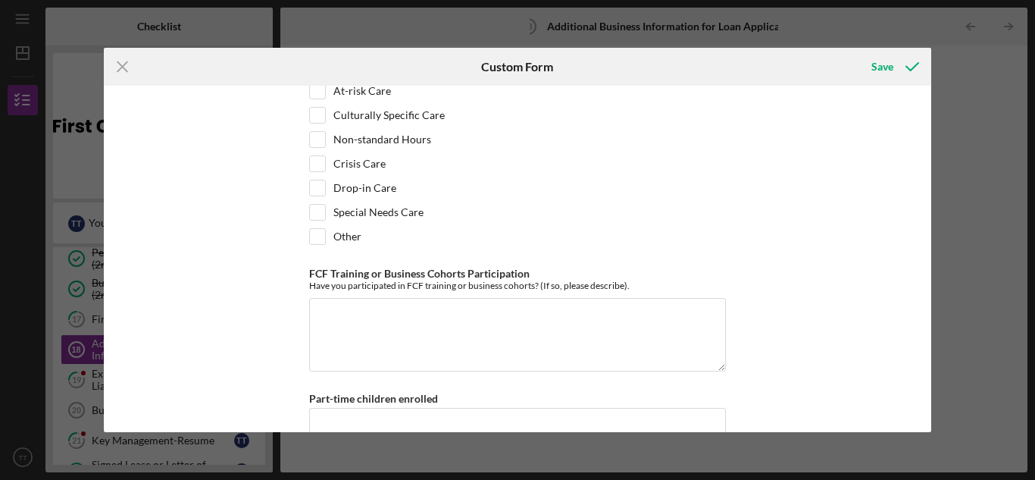
scroll to position [2176, 0]
type input "0"
click at [585, 296] on textarea "FCF Training or Business Cohorts Participation" at bounding box center [517, 332] width 417 height 73
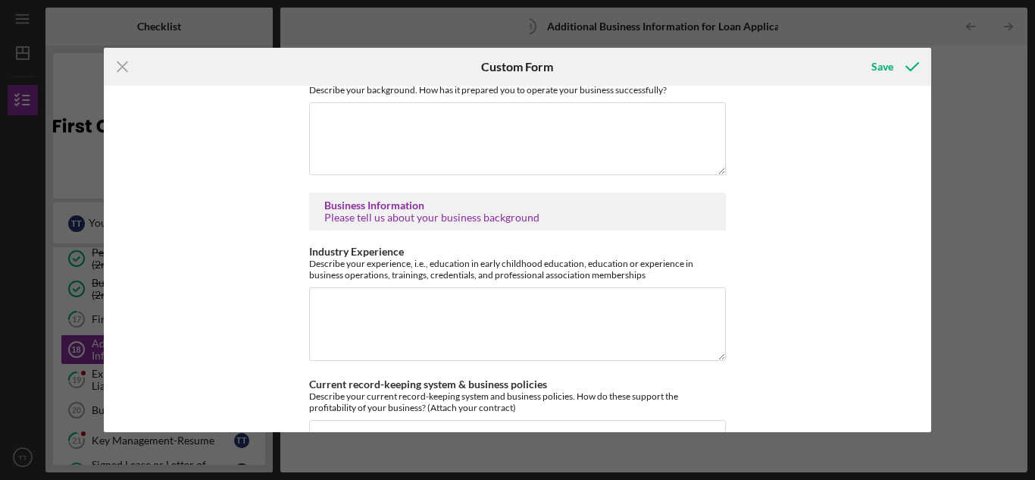
scroll to position [2567, 0]
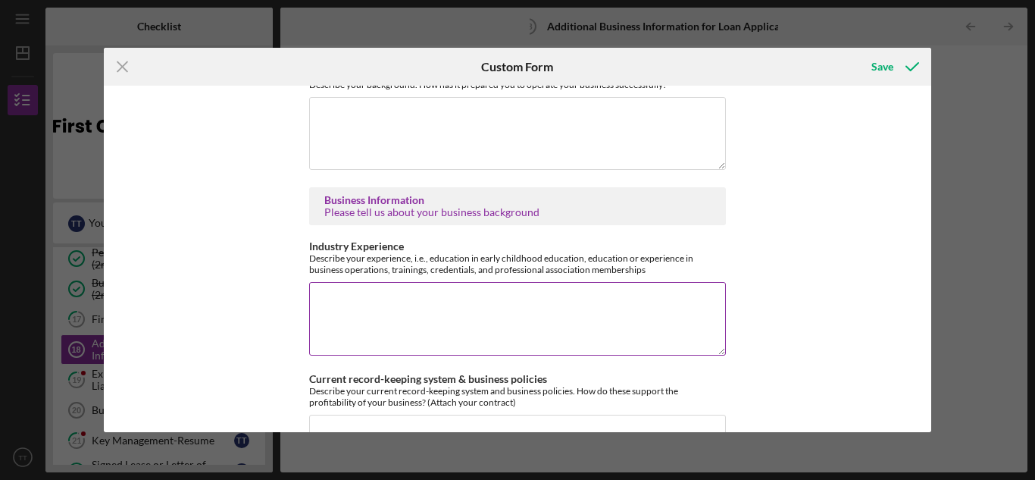
click at [507, 282] on textarea "Industry Experience" at bounding box center [517, 318] width 417 height 73
click at [330, 282] on textarea "certificstes" at bounding box center [517, 318] width 417 height 73
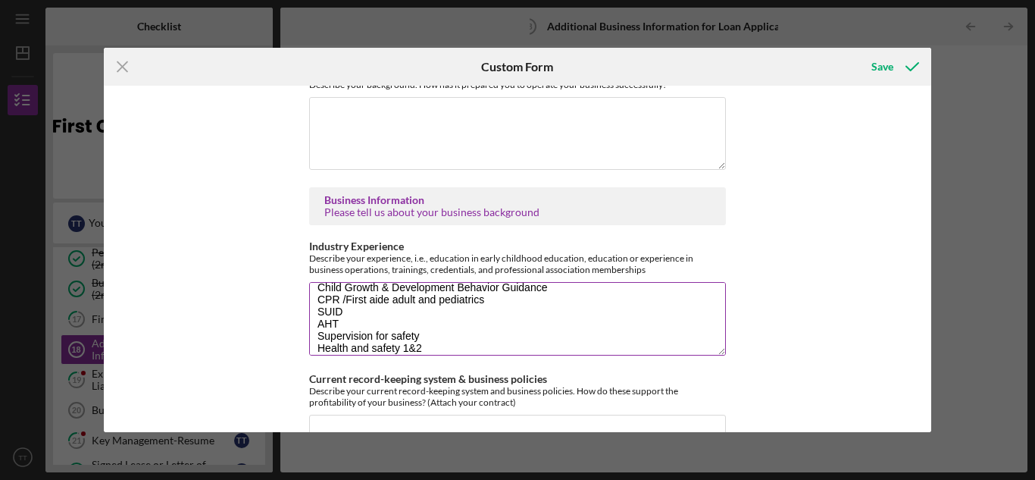
scroll to position [50, 0]
type textarea "certificates i obtained Child Growth & Development Behavior Guidance CPR /First…"
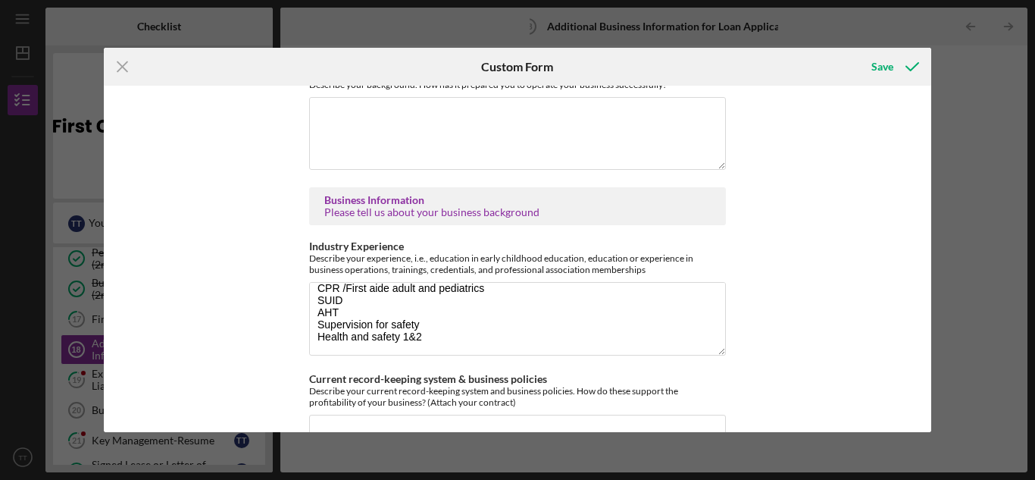
click at [828, 258] on div "Basic Business Information Please tell us about your business. Loan Used for Ex…" at bounding box center [518, 259] width 828 height 346
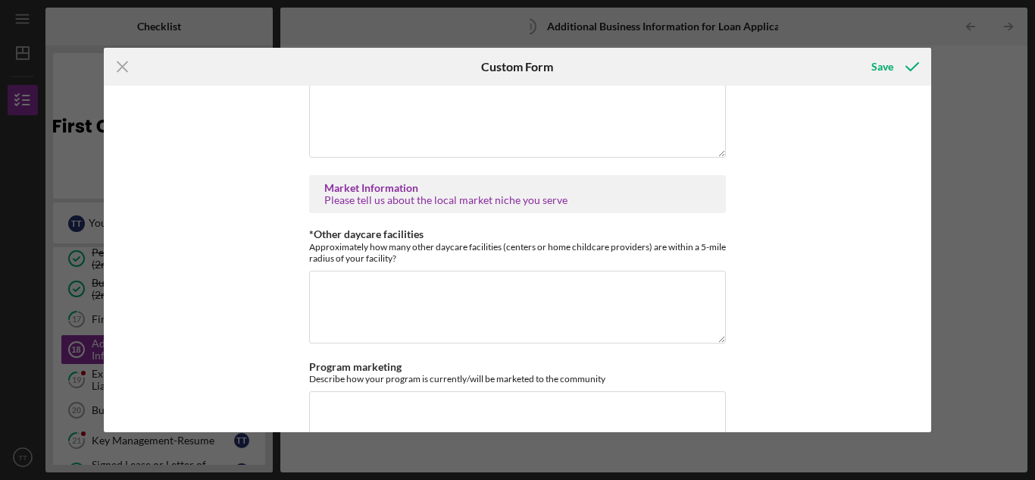
scroll to position [2899, 0]
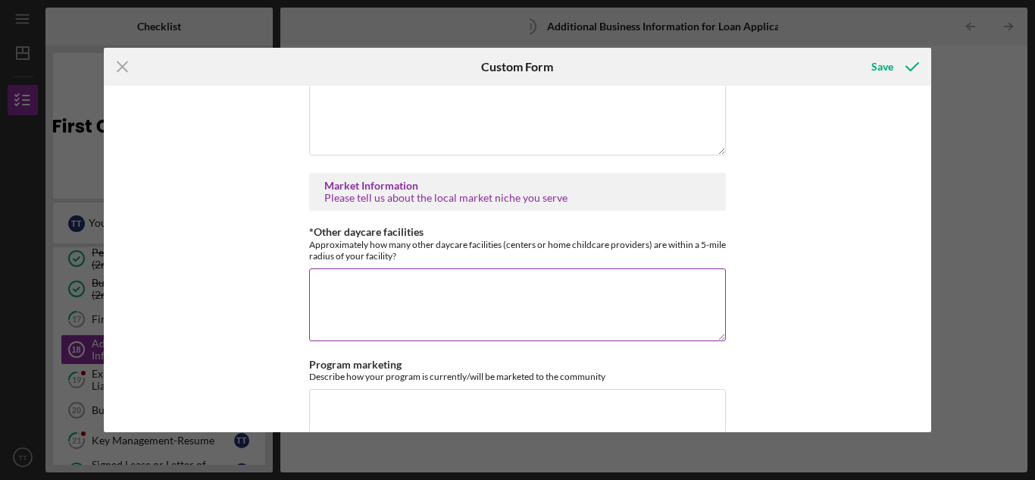
click at [540, 283] on textarea "*Other daycare facilities" at bounding box center [517, 304] width 417 height 73
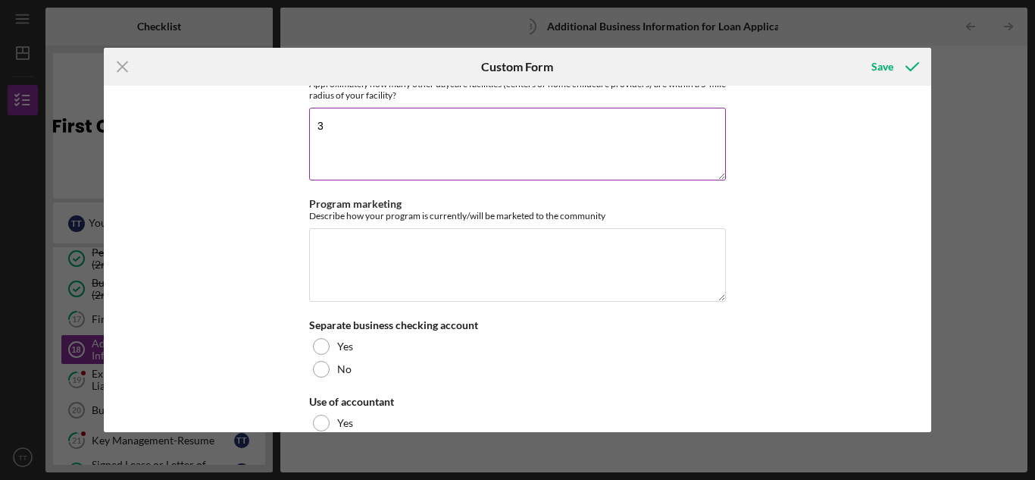
scroll to position [3068, 0]
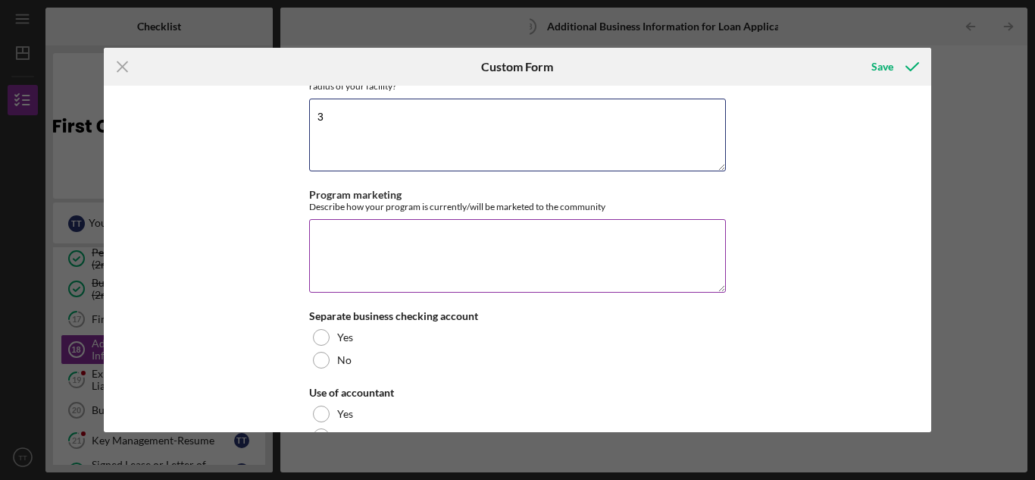
type textarea "3"
click at [548, 221] on textarea "Program marketing" at bounding box center [517, 255] width 417 height 73
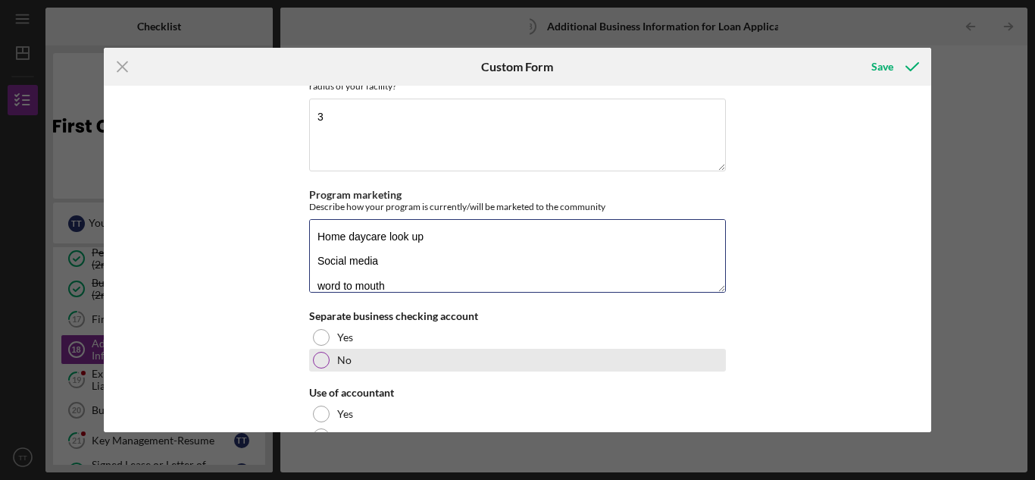
type textarea "Home daycare look up Social media word to mouth"
click at [333, 349] on div "No" at bounding box center [517, 360] width 417 height 23
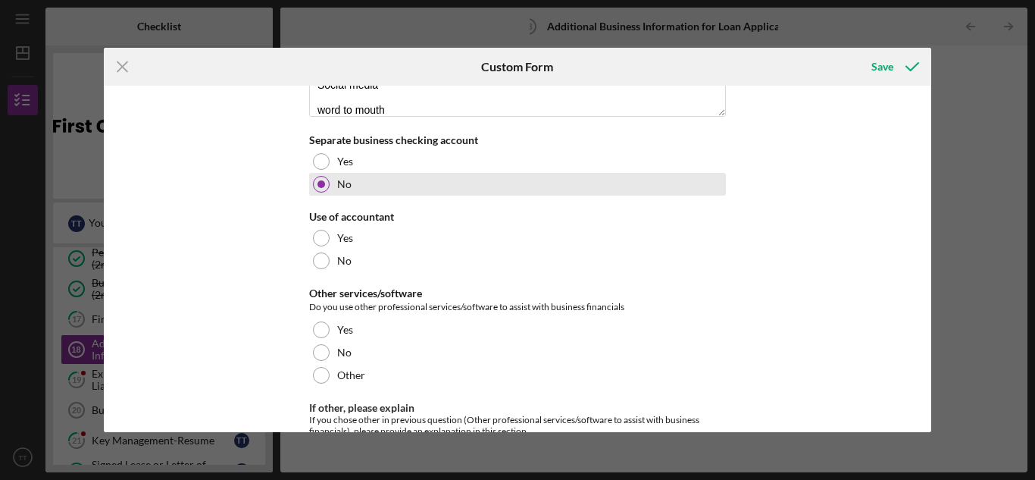
scroll to position [3246, 0]
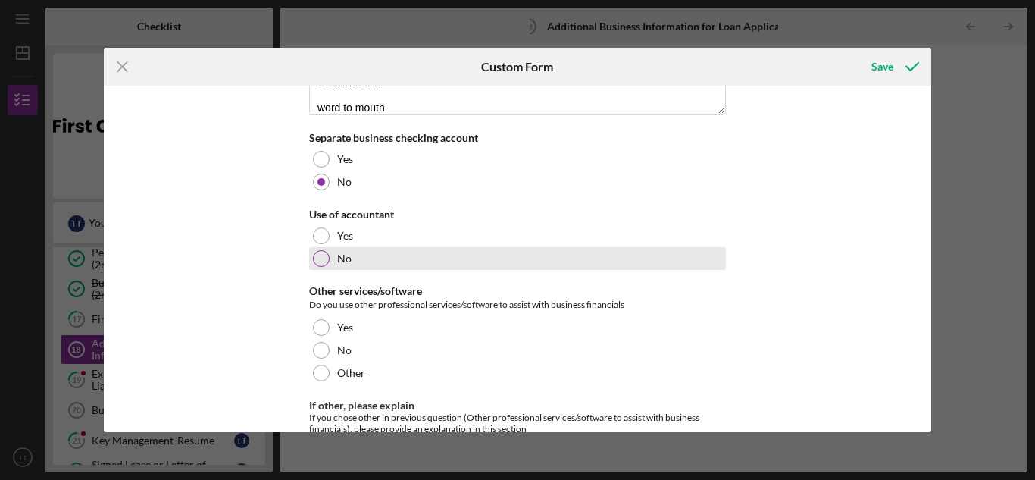
click at [348, 252] on label "No" at bounding box center [344, 258] width 14 height 12
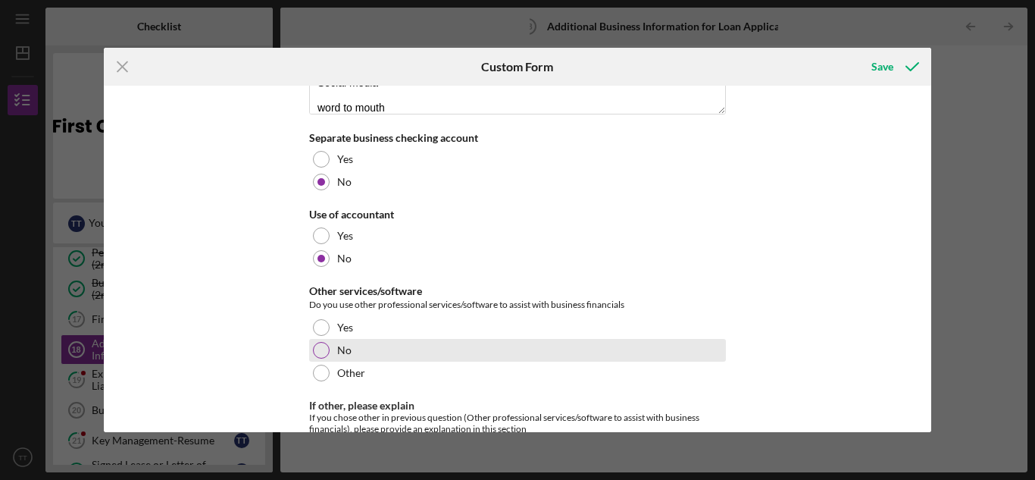
click at [349, 339] on div "No" at bounding box center [517, 350] width 417 height 23
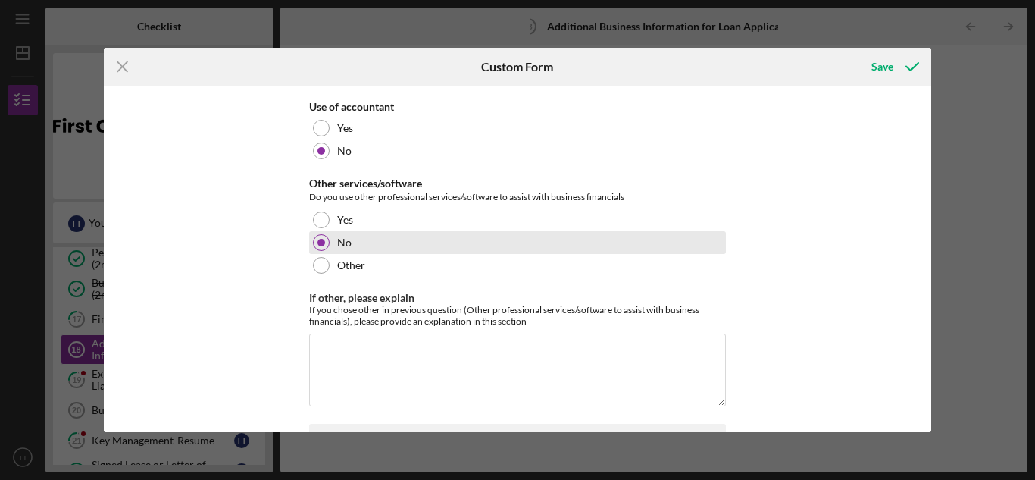
scroll to position [3349, 0]
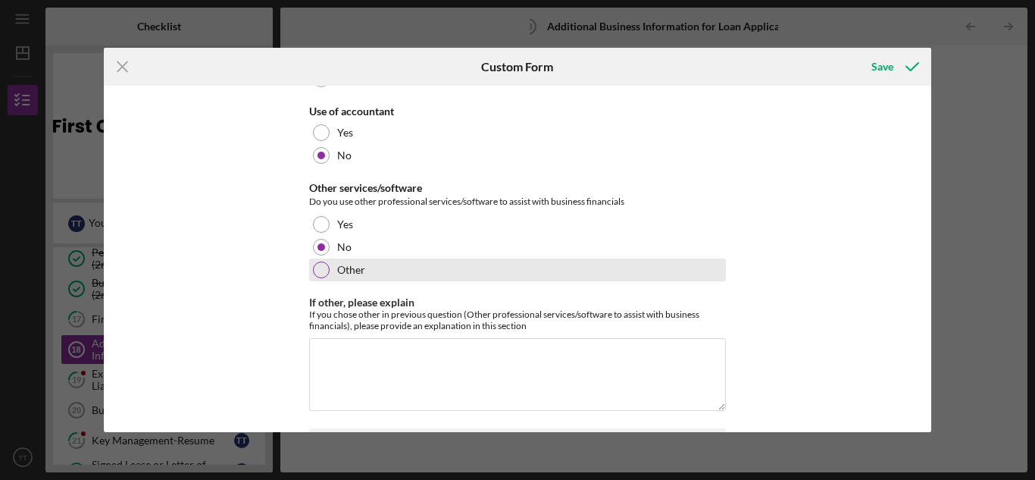
click at [352, 264] on label "Other" at bounding box center [351, 270] width 28 height 12
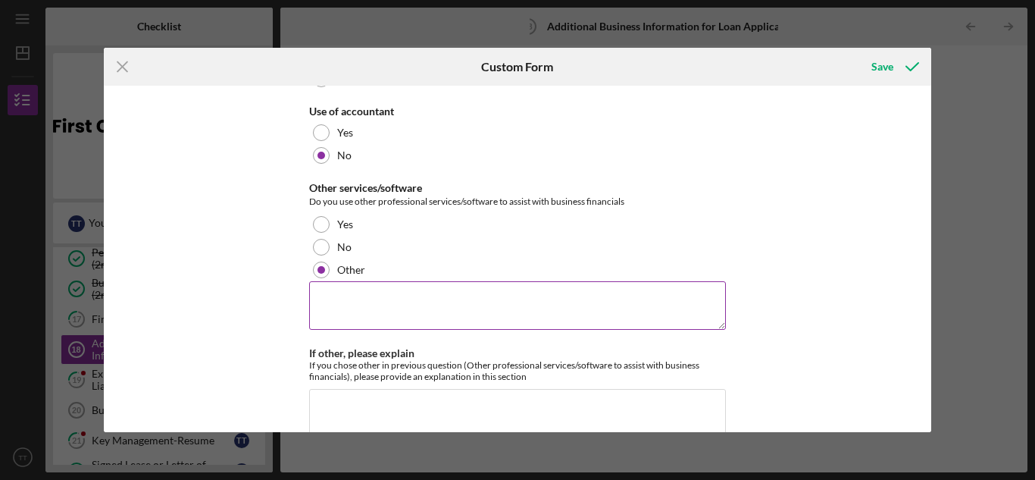
click at [449, 281] on textarea at bounding box center [517, 305] width 417 height 48
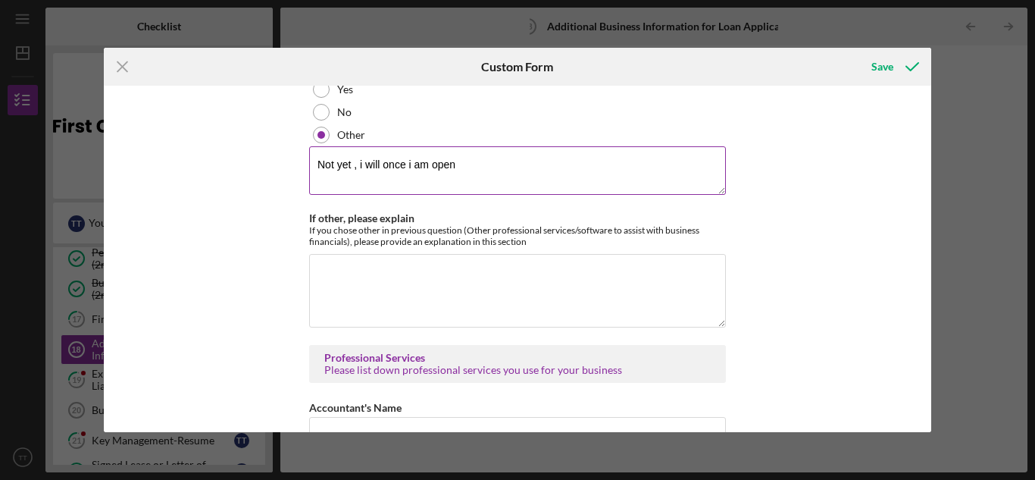
scroll to position [3494, 0]
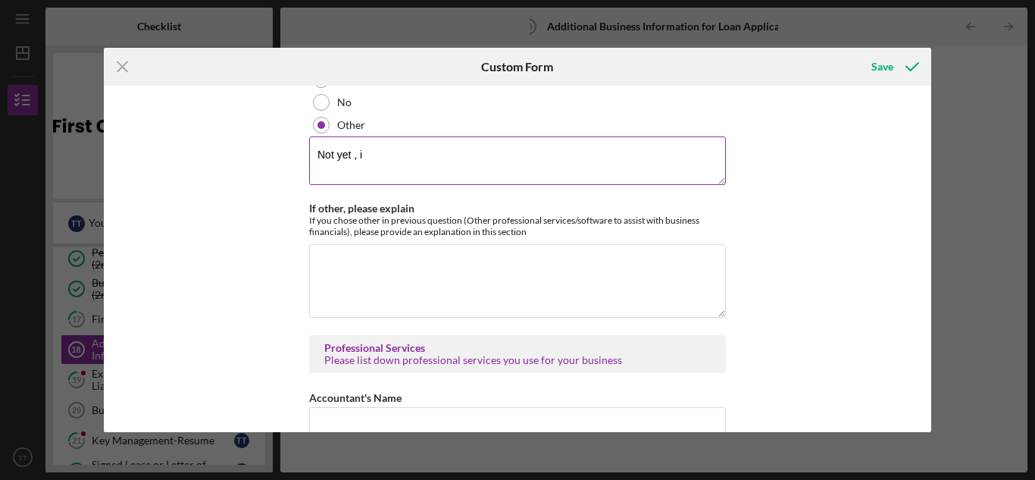
type textarea "Not yet ,"
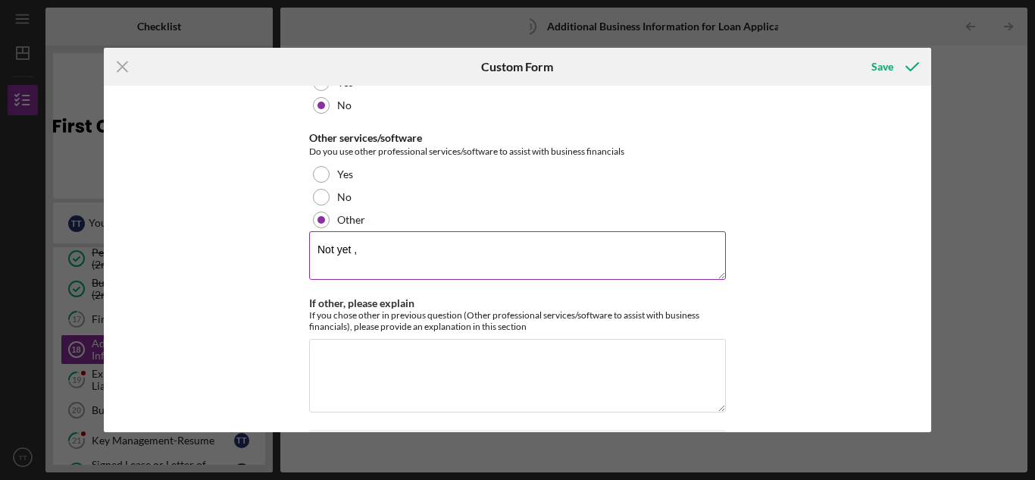
scroll to position [3386, 0]
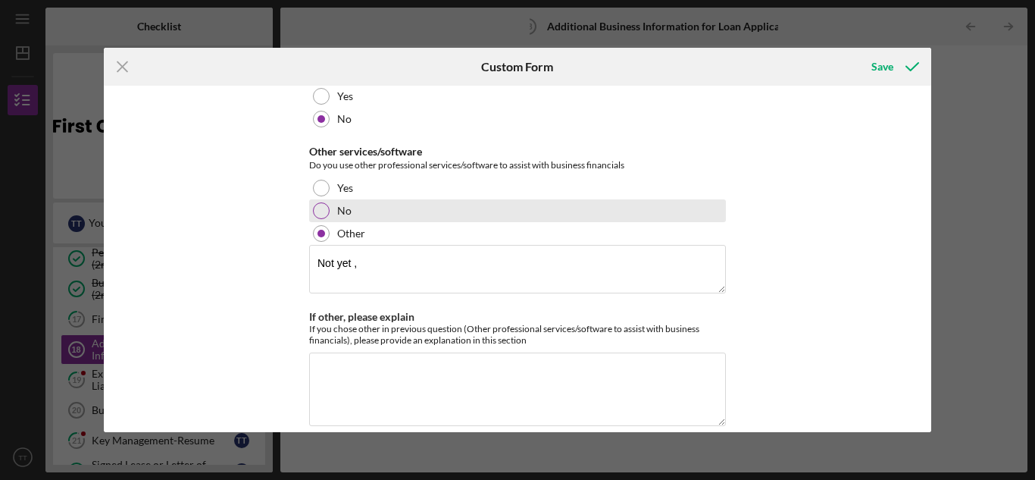
click at [337, 205] on label "No" at bounding box center [344, 211] width 14 height 12
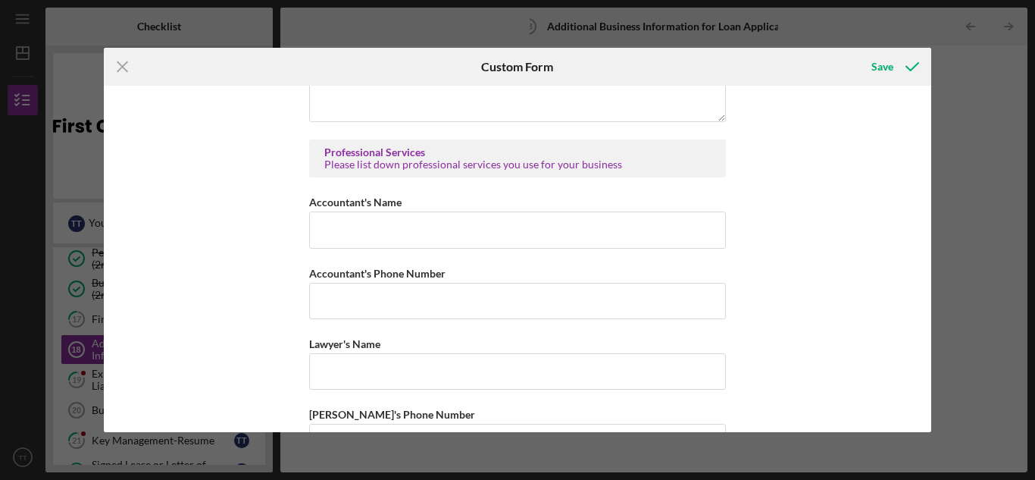
scroll to position [3640, 0]
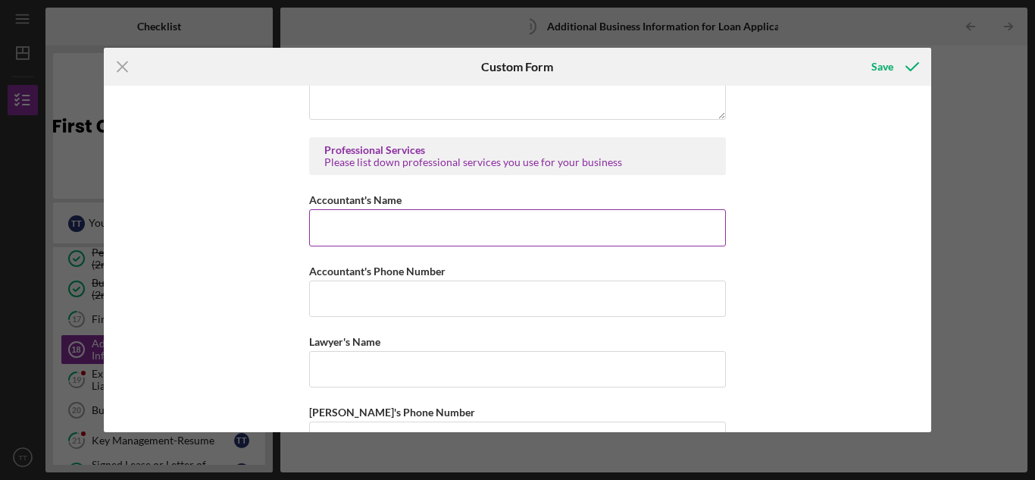
click at [541, 209] on input "Accountant's Name" at bounding box center [517, 227] width 417 height 36
type input "n/a"
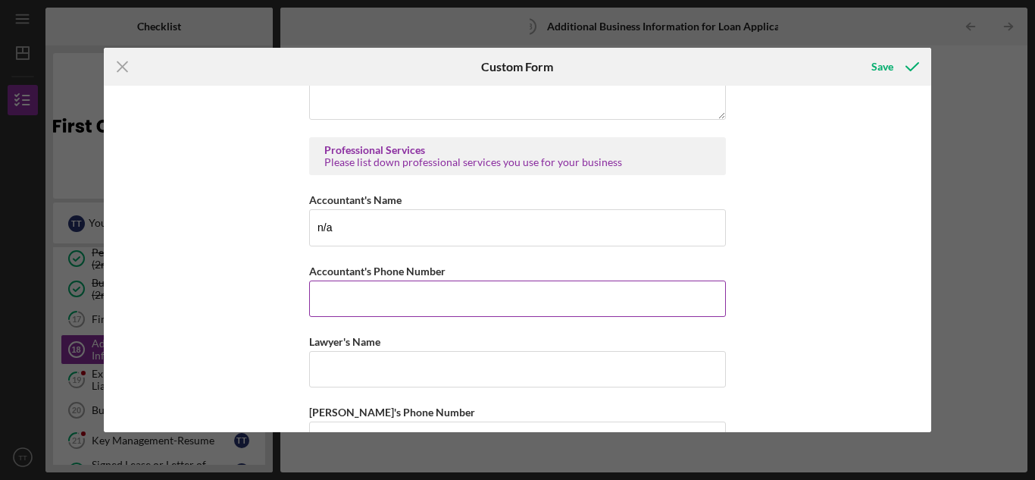
click at [537, 280] on input "Accountant's Phone Number" at bounding box center [517, 298] width 417 height 36
click at [468, 280] on input "Accountant's Phone Number" at bounding box center [517, 298] width 417 height 36
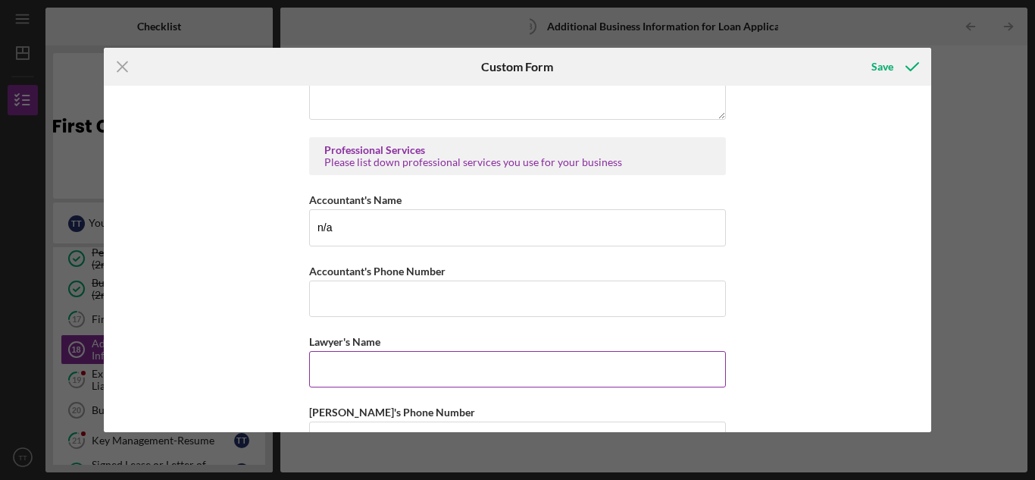
click at [495, 351] on input "Lawyer's Name" at bounding box center [517, 369] width 417 height 36
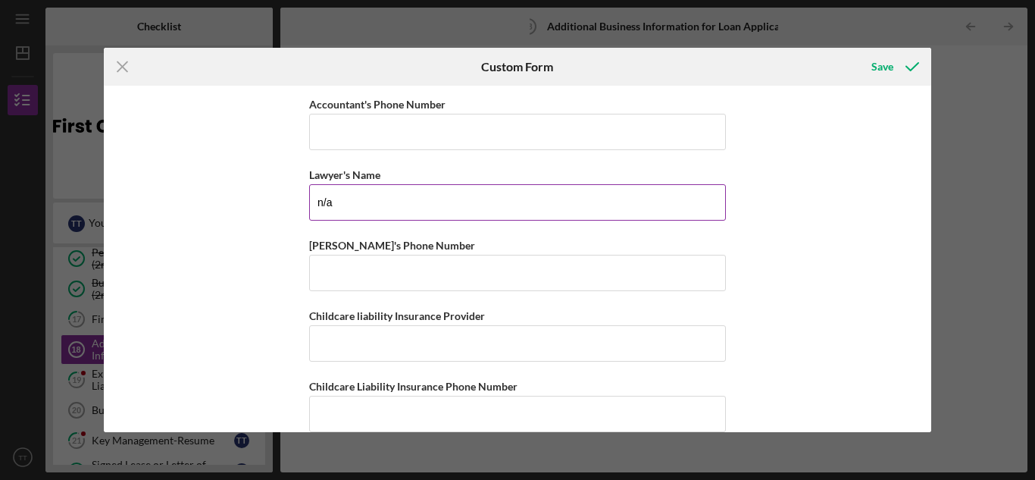
scroll to position [3817, 0]
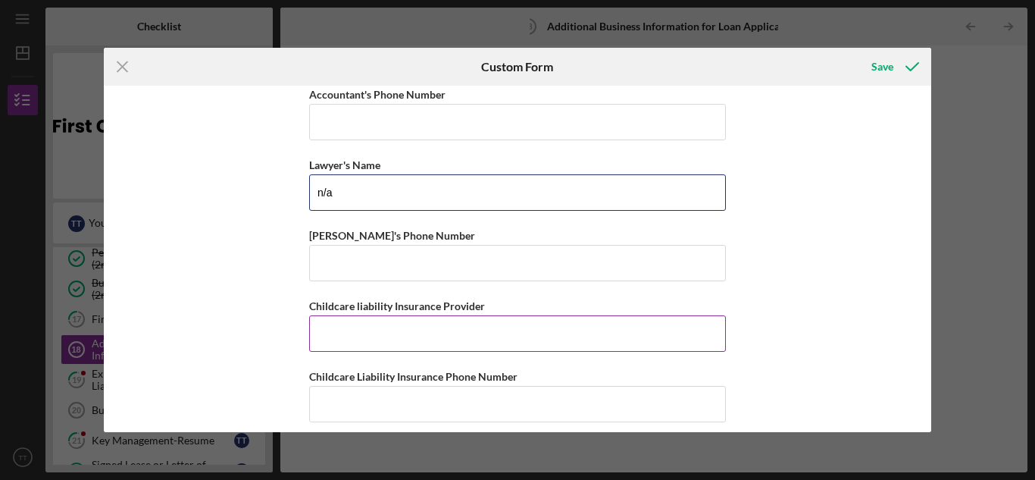
type input "n/a"
click at [433, 315] on input "Childcare liability Insurance Provider" at bounding box center [517, 333] width 417 height 36
click at [520, 315] on input "Childcare liability Insurance Provider" at bounding box center [517, 333] width 417 height 36
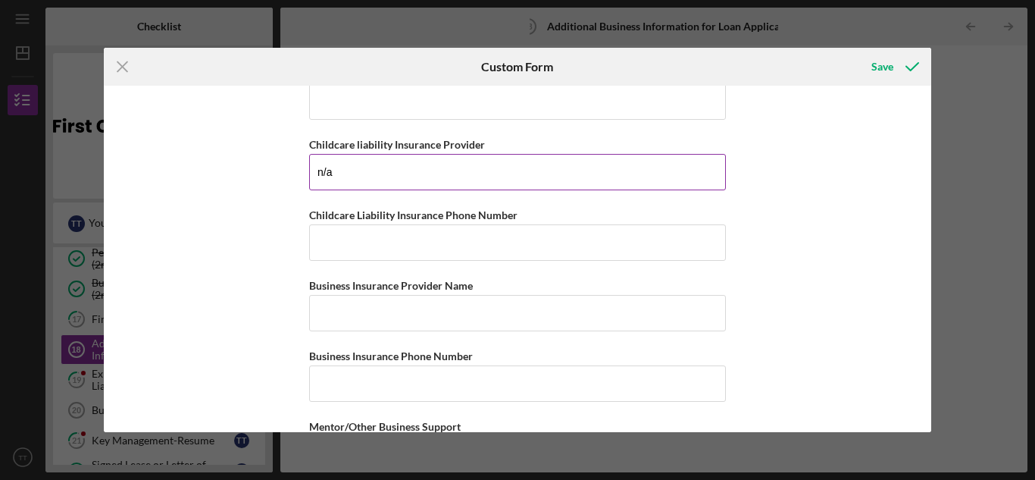
scroll to position [3981, 0]
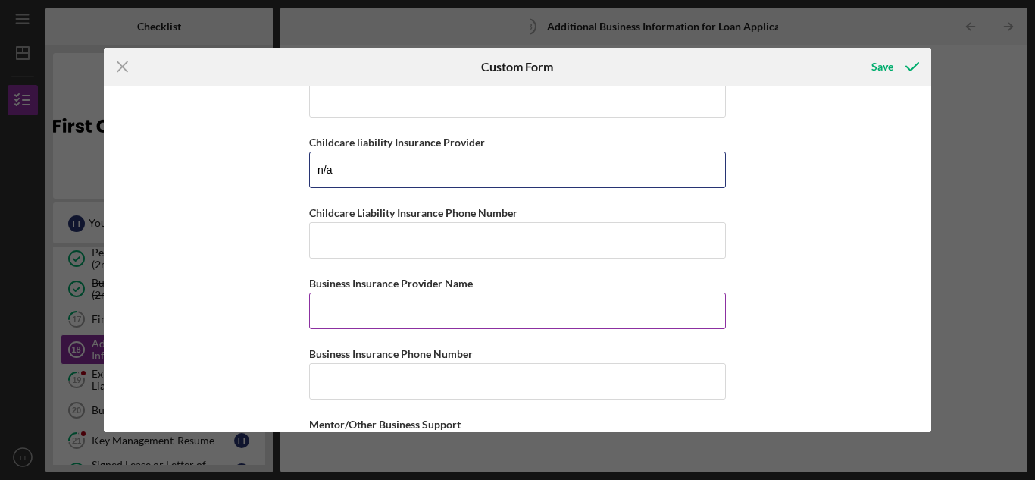
type input "n/a"
click at [461, 293] on input "Business Insurance Provider Name" at bounding box center [517, 311] width 417 height 36
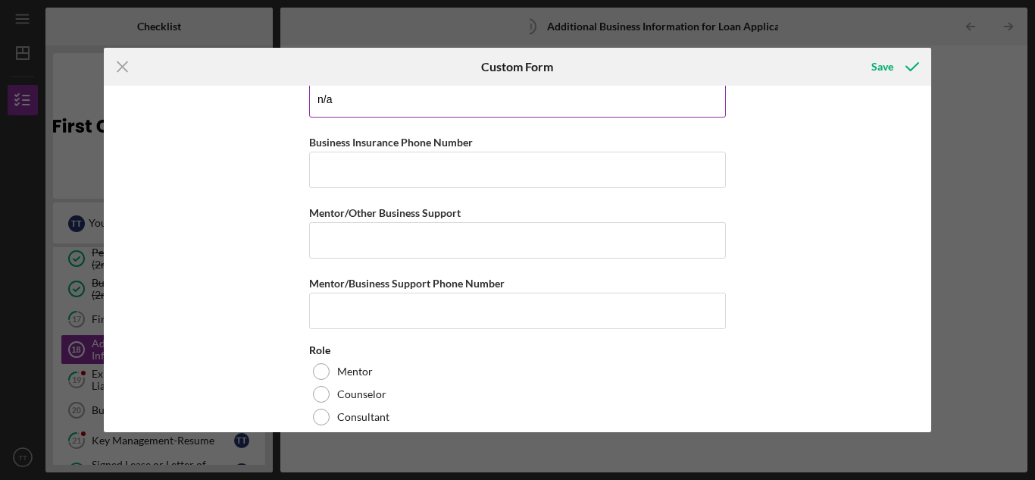
scroll to position [4194, 0]
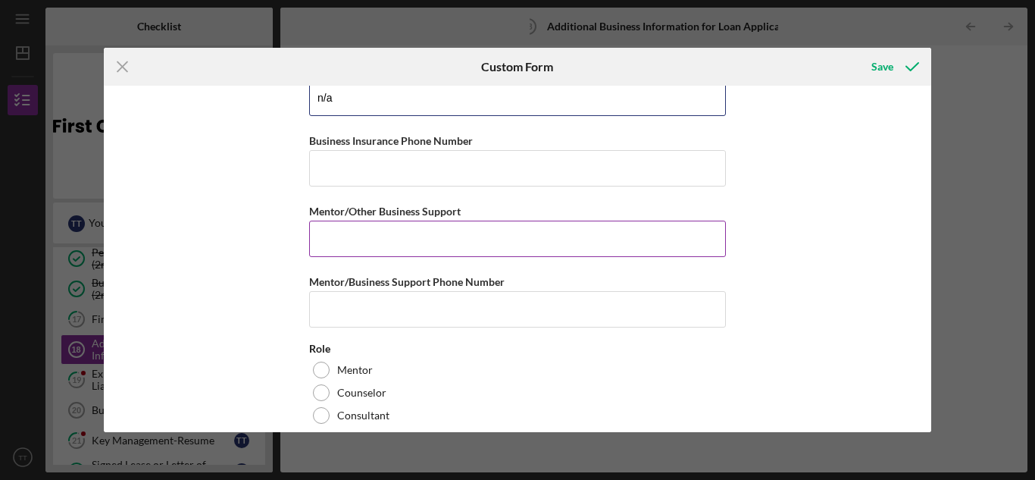
type input "n/a"
click at [512, 221] on input "Mentor/Other Business Support" at bounding box center [517, 239] width 417 height 36
click at [896, 271] on div "Basic Business Information Please tell us about your business. Loan Used for Ex…" at bounding box center [518, 259] width 828 height 346
click at [516, 221] on input "Mentor/Other Business Support" at bounding box center [517, 239] width 417 height 36
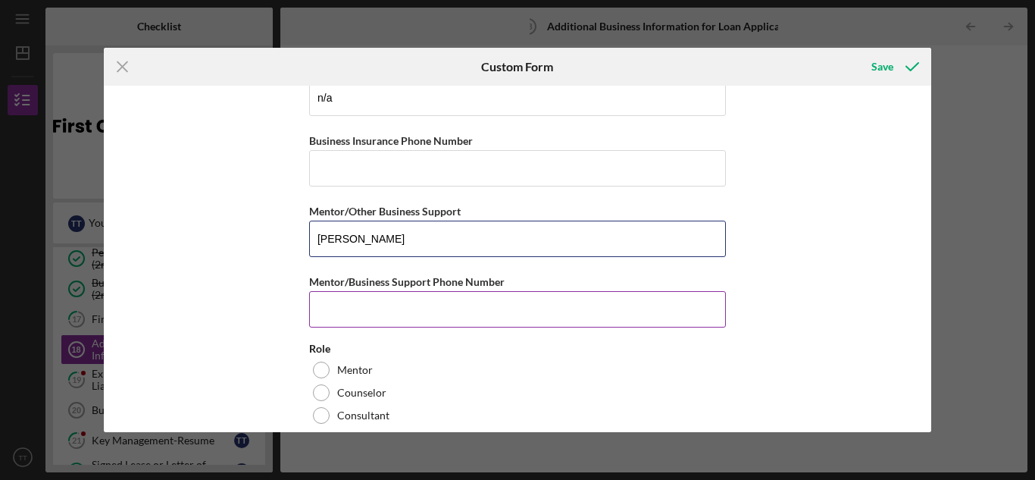
type input "[PERSON_NAME]"
click at [359, 291] on input "Mentor/Business Support Phone Number" at bounding box center [517, 309] width 417 height 36
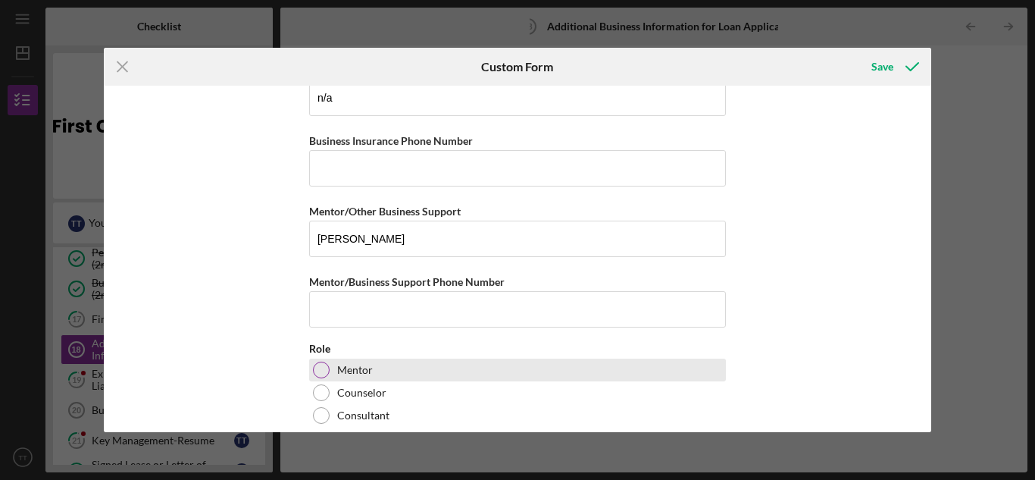
click at [315, 361] on div at bounding box center [321, 369] width 17 height 17
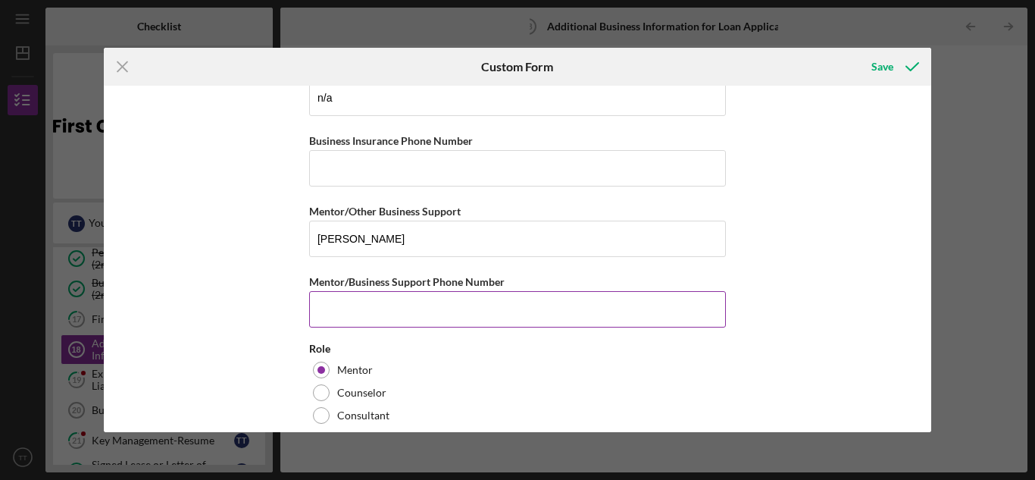
click at [356, 291] on input "Mentor/Business Support Phone Number" at bounding box center [517, 309] width 417 height 36
click at [422, 291] on input "Mentor/Business Support Phone Number" at bounding box center [517, 309] width 417 height 36
click at [389, 292] on input "Mentor/Business Support Phone Number" at bounding box center [517, 309] width 417 height 36
paste input "[PHONE_NUMBER]"
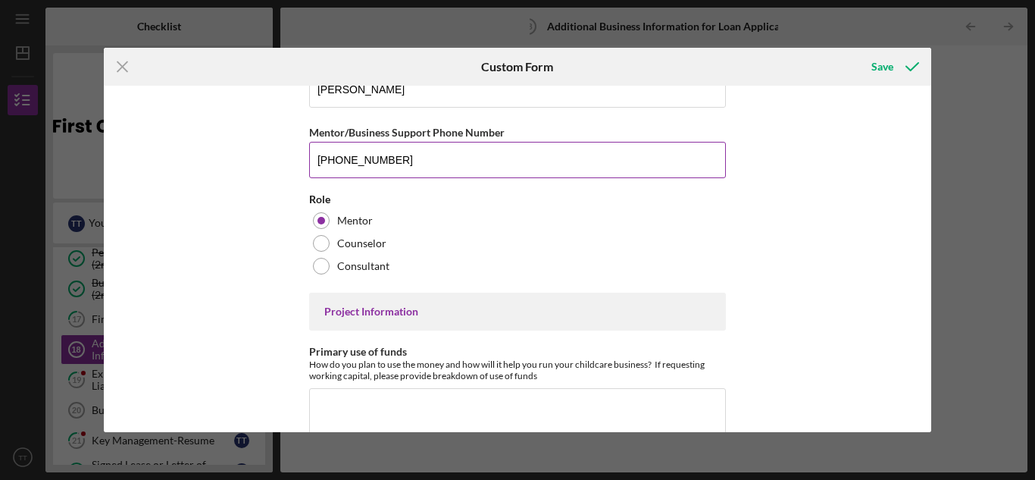
scroll to position [4374, 0]
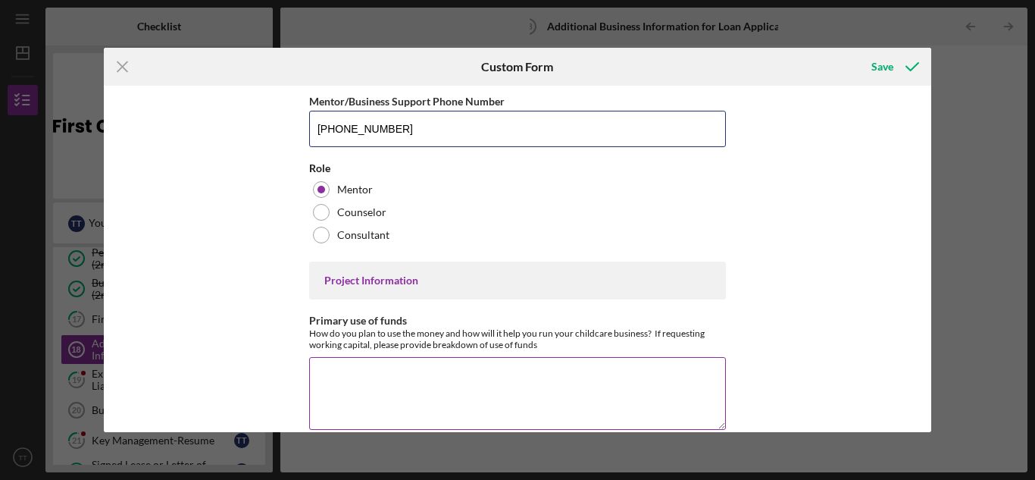
type input "[PHONE_NUMBER]"
click at [521, 357] on textarea "Primary use of funds" at bounding box center [517, 393] width 417 height 73
click at [497, 357] on textarea "Primary use of funds" at bounding box center [517, 393] width 417 height 73
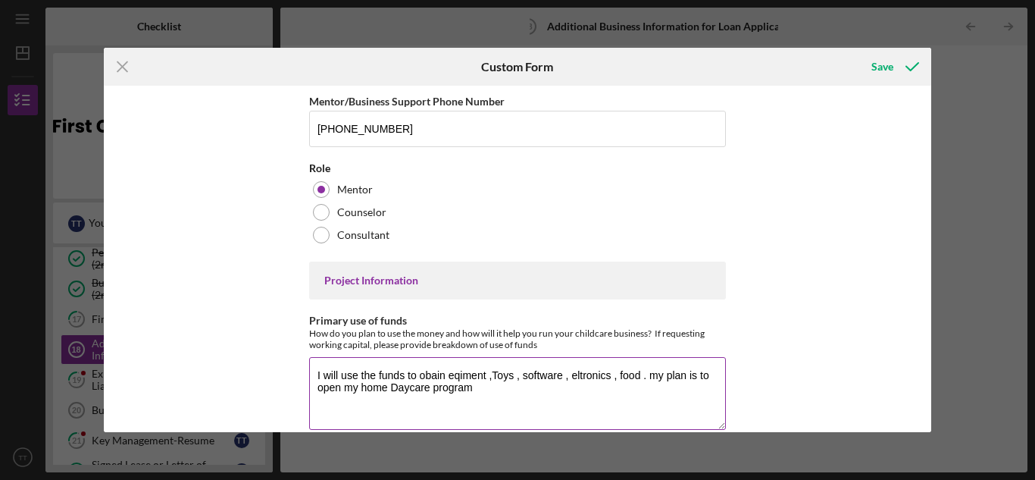
click at [436, 357] on textarea "I will use the funds to obain eqiment ,Toys , software , eltronics , food . my …" at bounding box center [517, 393] width 417 height 73
drag, startPoint x: 605, startPoint y: 351, endPoint x: 614, endPoint y: 386, distance: 36.6
click at [614, 386] on textarea "I will use the funds to obtain equipment ,Toys , software , eltronics , food . …" at bounding box center [517, 393] width 417 height 73
click at [622, 357] on textarea "I will use the funds to obtain equipment ,Toys , software , eltronics , food . …" at bounding box center [517, 393] width 417 height 73
click at [640, 386] on textarea "I will use the funds to obtain equipment ,Toys , software , food . my plan is t…" at bounding box center [517, 393] width 417 height 73
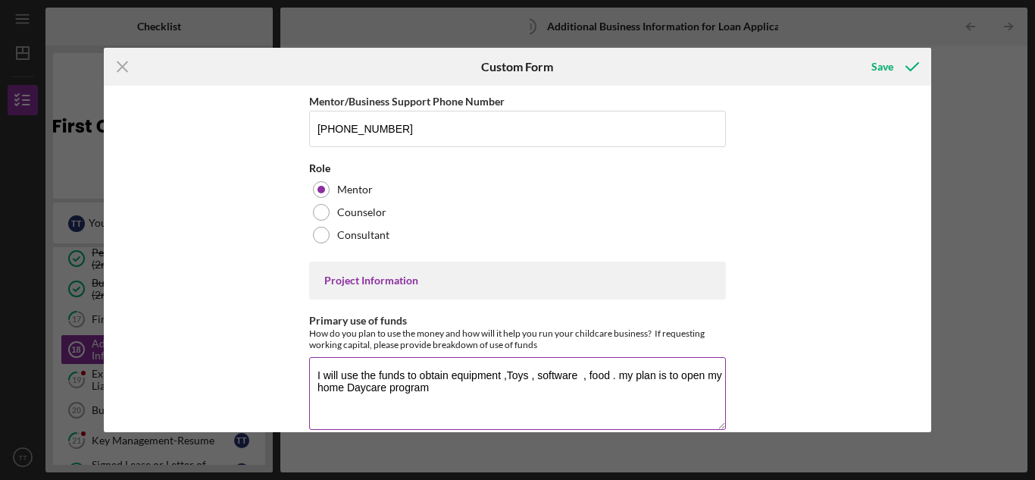
drag, startPoint x: 311, startPoint y: 349, endPoint x: 547, endPoint y: 389, distance: 239.8
click at [547, 389] on textarea "I will use the funds to obtain equipment ,Toys , software , food . my plan is t…" at bounding box center [517, 393] width 417 height 73
click at [462, 379] on textarea "I will use the funds to obtain equipment ,Toys , software , food . my plan is t…" at bounding box center [517, 393] width 417 height 73
type textarea "I will use the funds to obtain equipment ,Toys , software , food . my plan is t…"
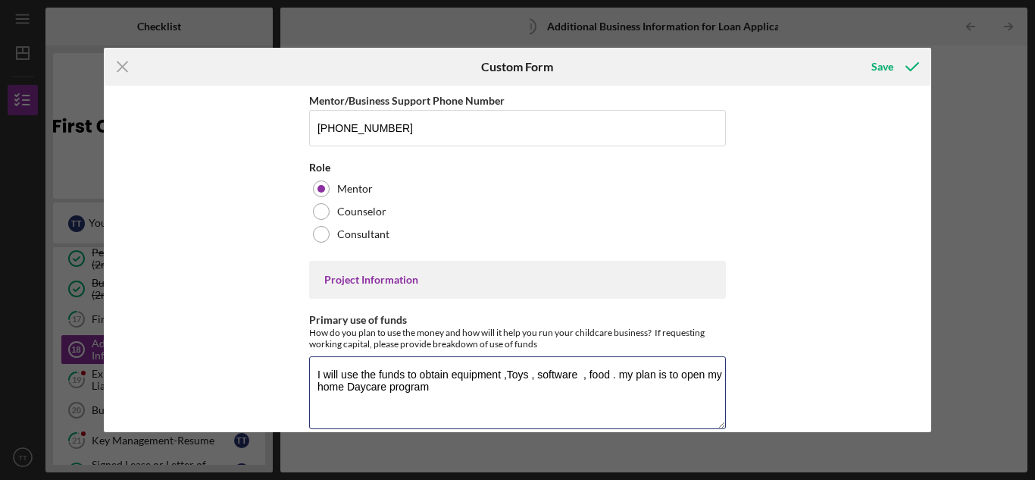
drag, startPoint x: 313, startPoint y: 352, endPoint x: 543, endPoint y: 433, distance: 244.5
click at [543, 433] on div "Icon/Menu Close Custom Form Save Basic Business Information Please tell us abou…" at bounding box center [517, 240] width 1035 height 480
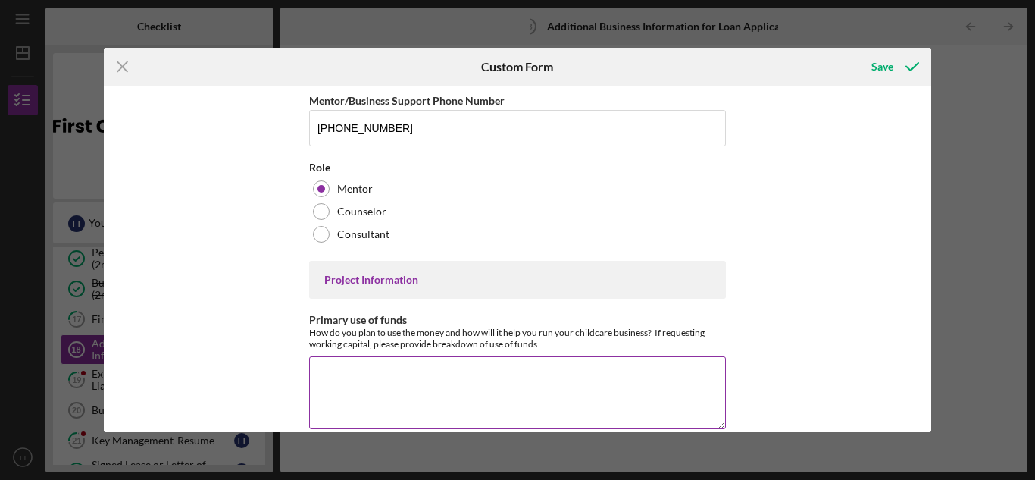
click at [361, 364] on textarea "Primary use of funds" at bounding box center [517, 392] width 417 height 73
paste textarea "The requested funds will be allocated to the procurement of essential resources…"
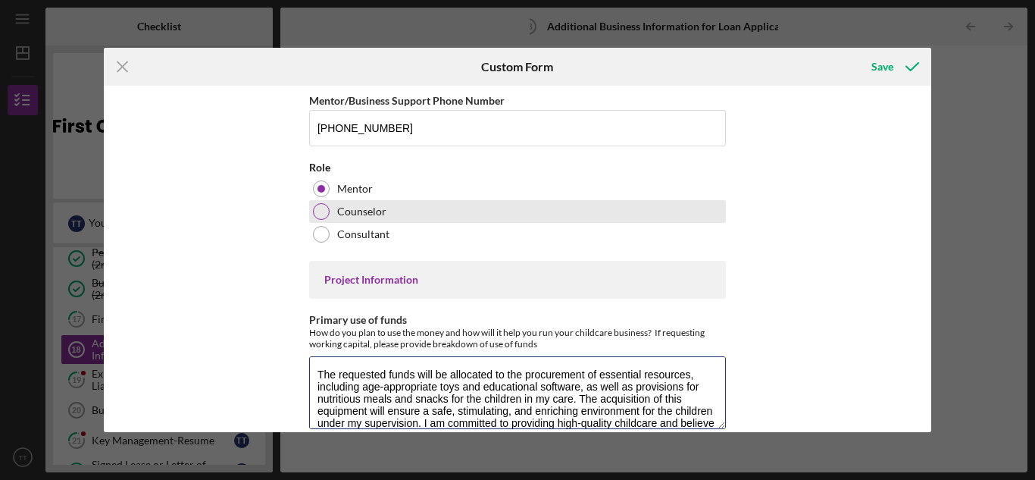
scroll to position [50, 0]
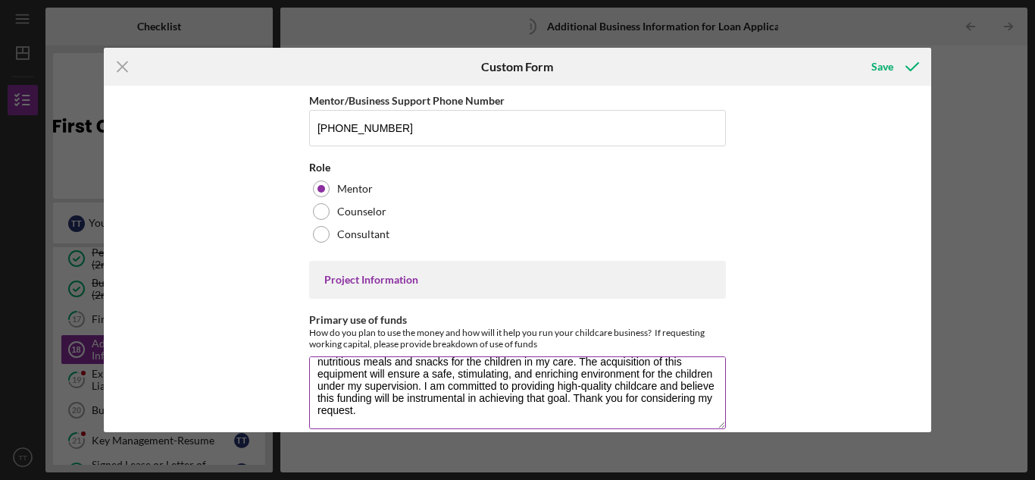
click at [575, 388] on textarea "The requested funds will be allocated to the procurement of essential resources…" at bounding box center [517, 392] width 417 height 73
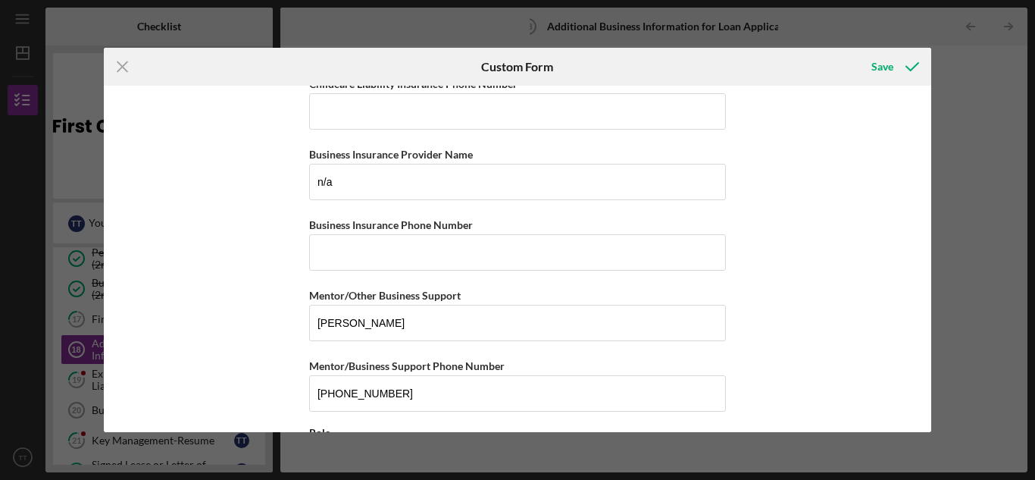
scroll to position [4098, 0]
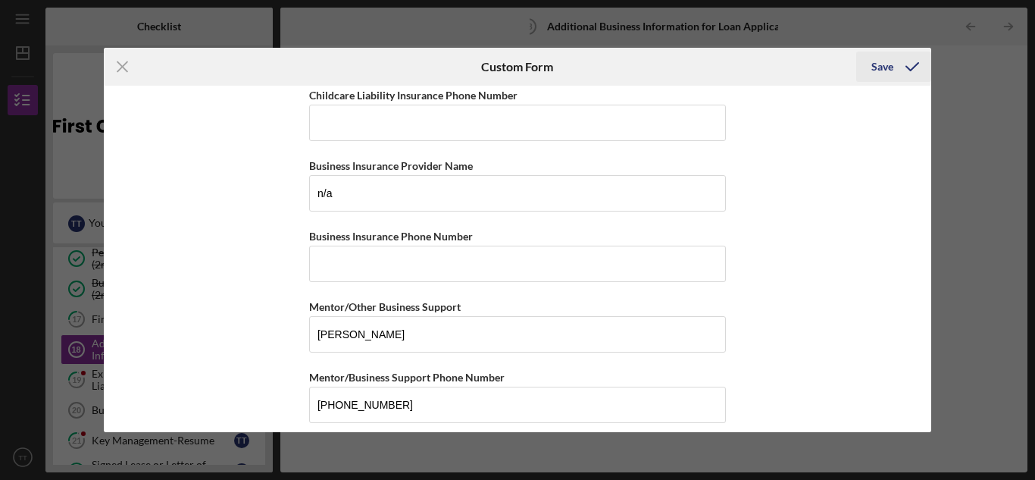
type textarea "The requested funds will be allocated to the procurement of essential resources…"
click at [887, 63] on div "Save" at bounding box center [882, 67] width 22 height 30
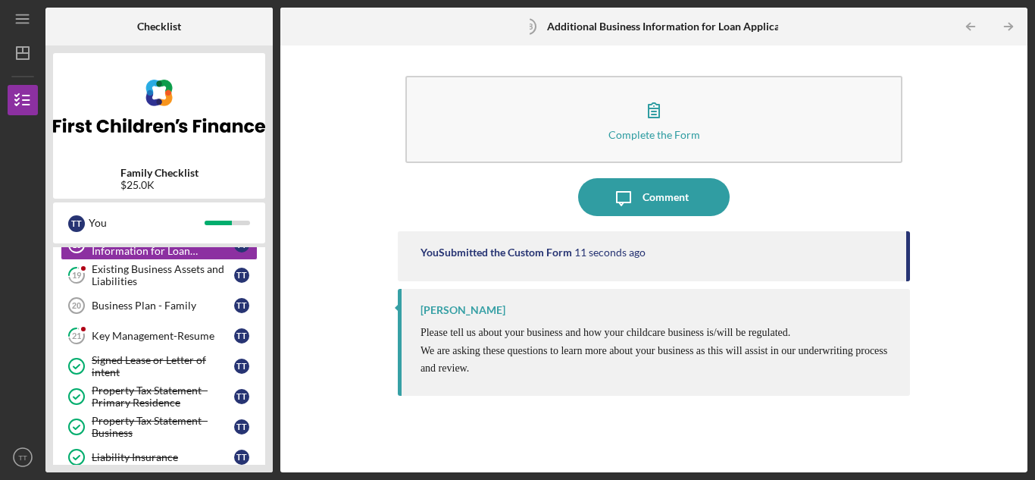
scroll to position [299, 0]
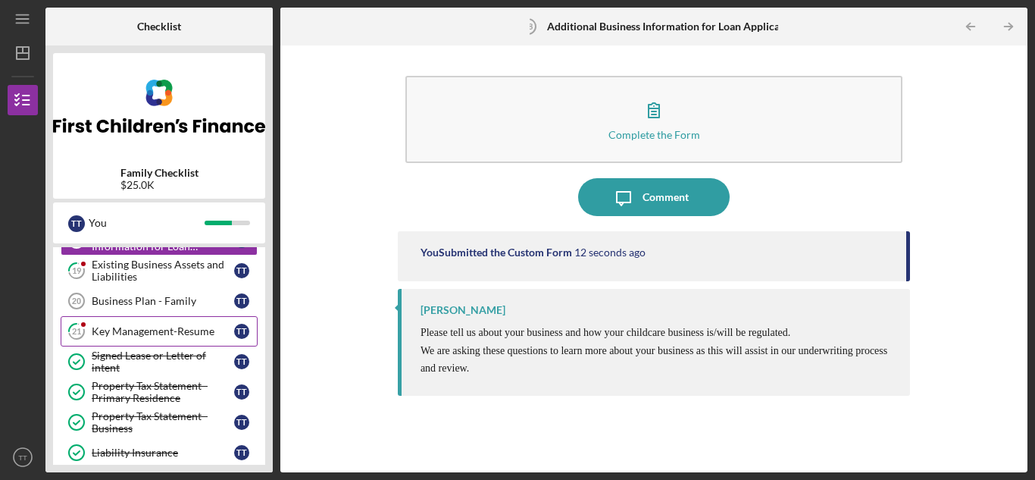
click at [188, 332] on div "Key Management-Resume" at bounding box center [163, 331] width 142 height 12
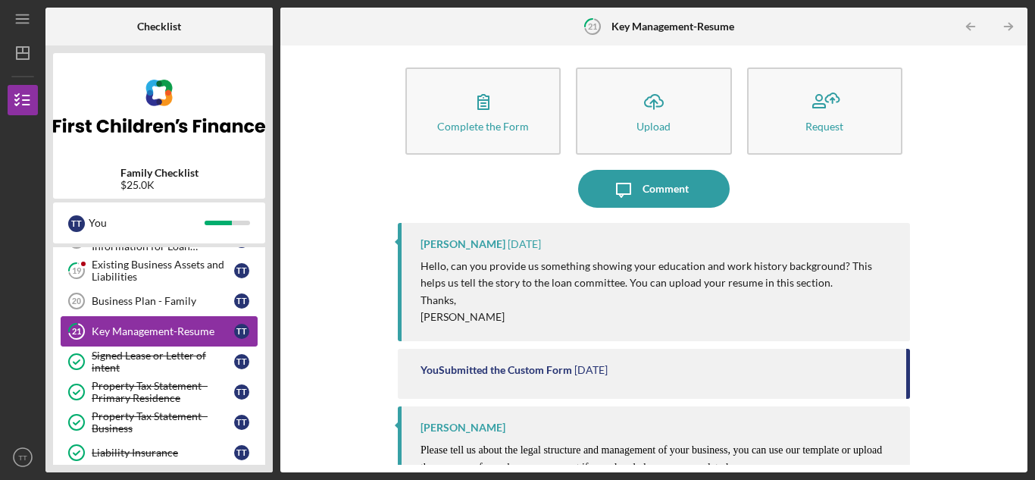
scroll to position [5, 0]
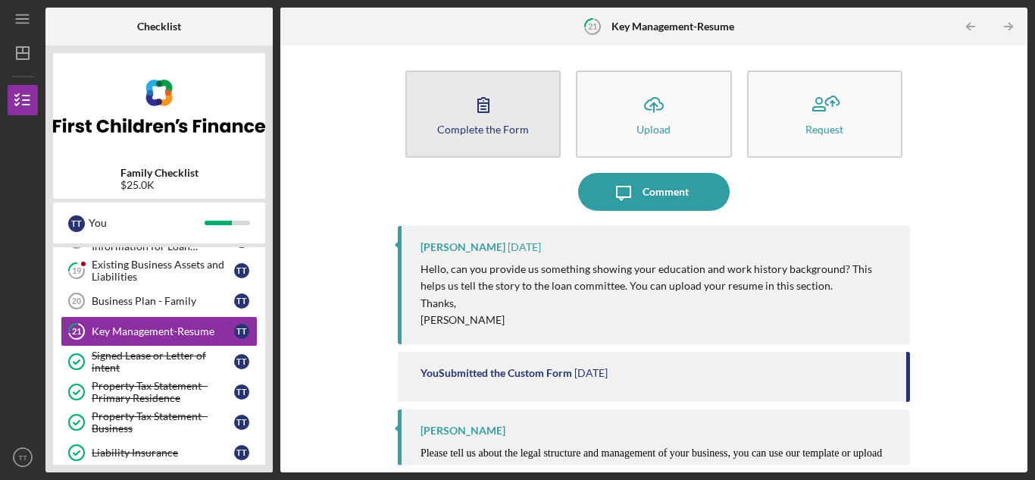
click at [515, 107] on button "Complete the Form Form" at bounding box center [482, 113] width 155 height 87
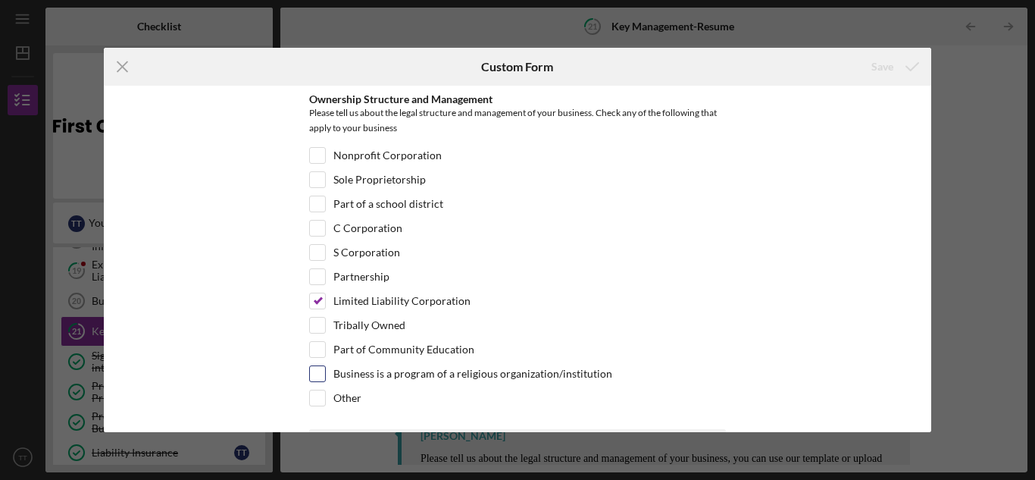
drag, startPoint x: 515, startPoint y: 107, endPoint x: 575, endPoint y: 388, distance: 287.4
click at [575, 388] on div "Business is a program of a religious organization/institution" at bounding box center [517, 377] width 417 height 24
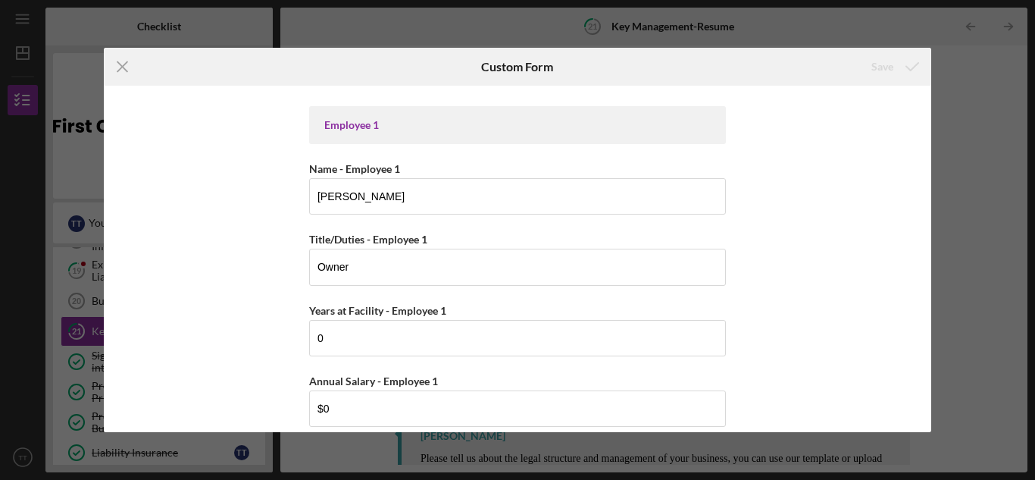
scroll to position [324, 0]
click at [539, 264] on input "Owner" at bounding box center [517, 265] width 417 height 36
type input "O"
type input "H"
type input "Owner"
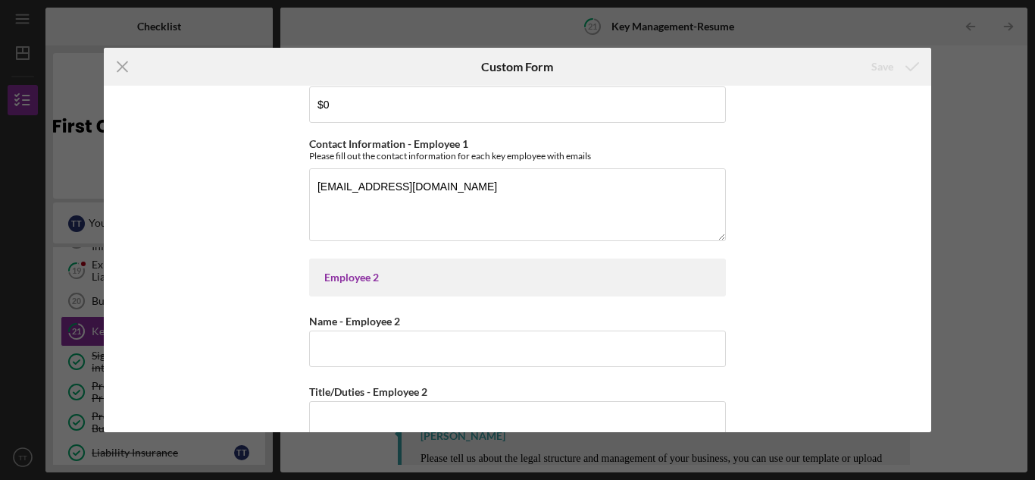
scroll to position [630, 0]
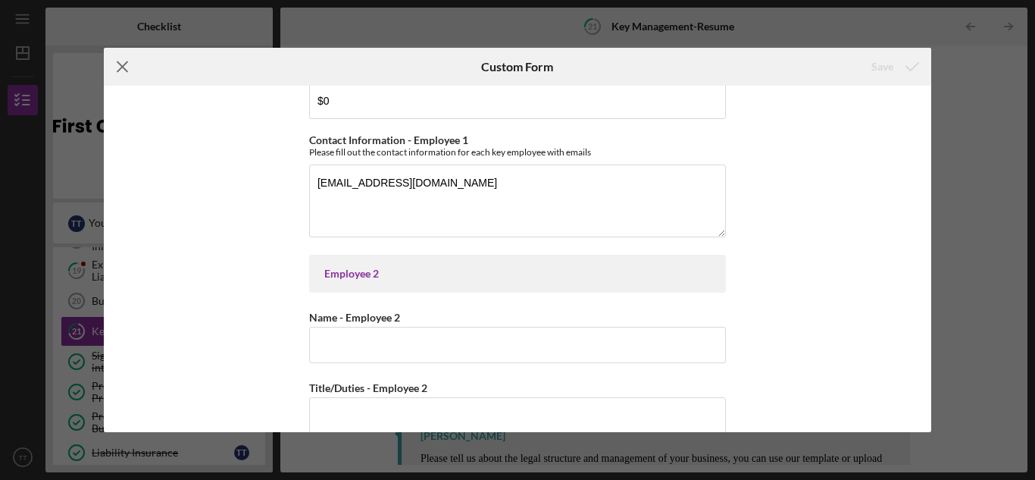
click at [132, 78] on icon "Icon/Menu Close" at bounding box center [123, 67] width 38 height 38
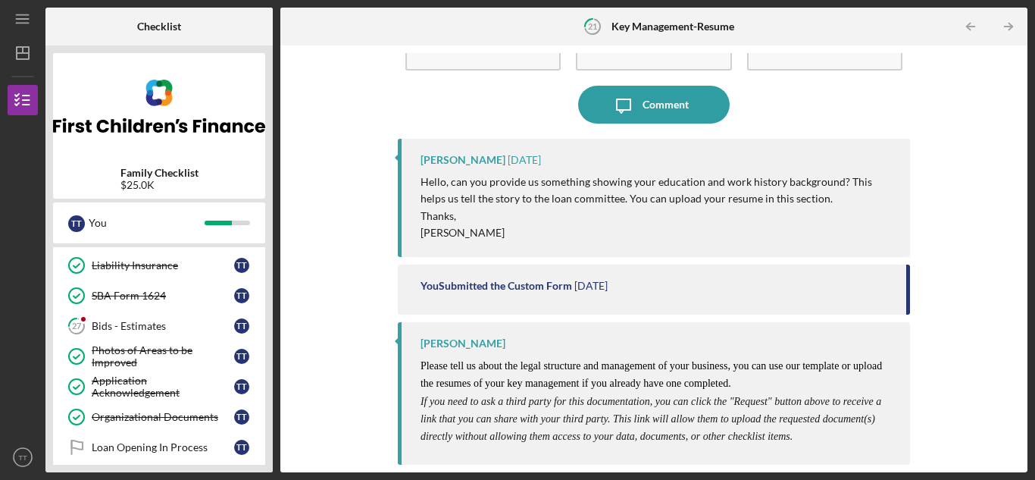
scroll to position [470, 0]
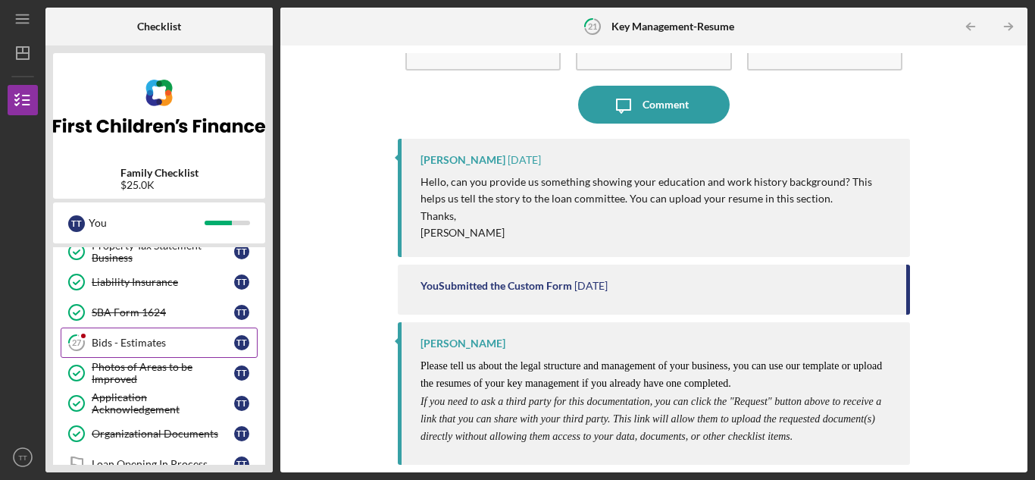
click at [153, 346] on div "Bids - Estimates" at bounding box center [163, 342] width 142 height 12
